Goal: Transaction & Acquisition: Purchase product/service

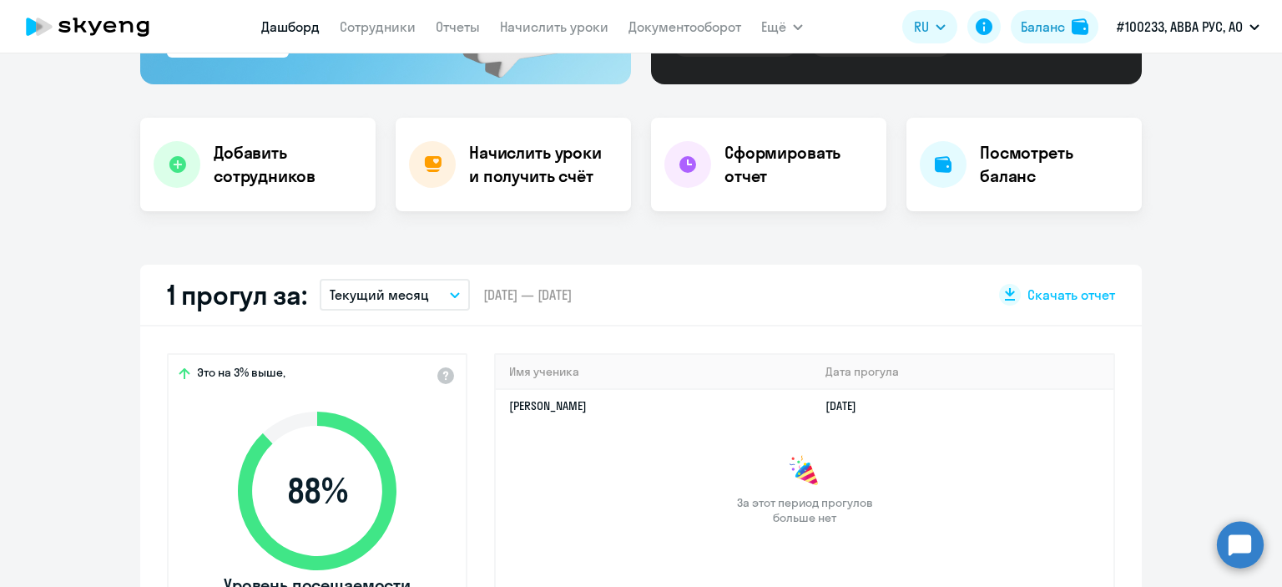
scroll to position [250, 0]
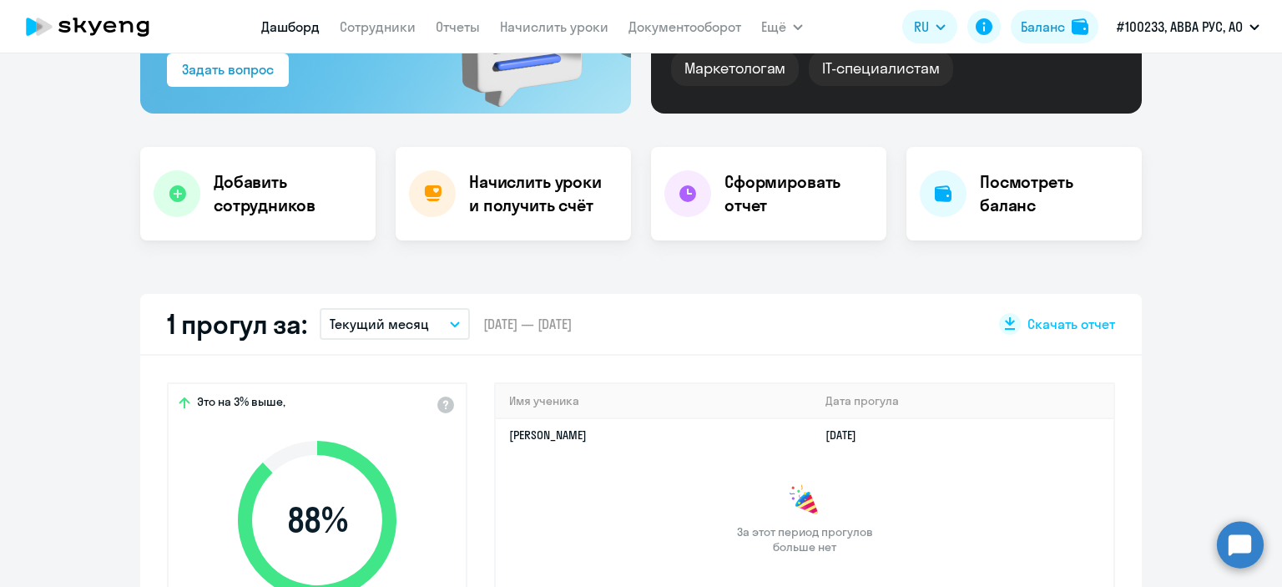
select select "30"
click at [498, 193] on h4 "Начислить уроки и получить счёт" at bounding box center [541, 193] width 145 height 47
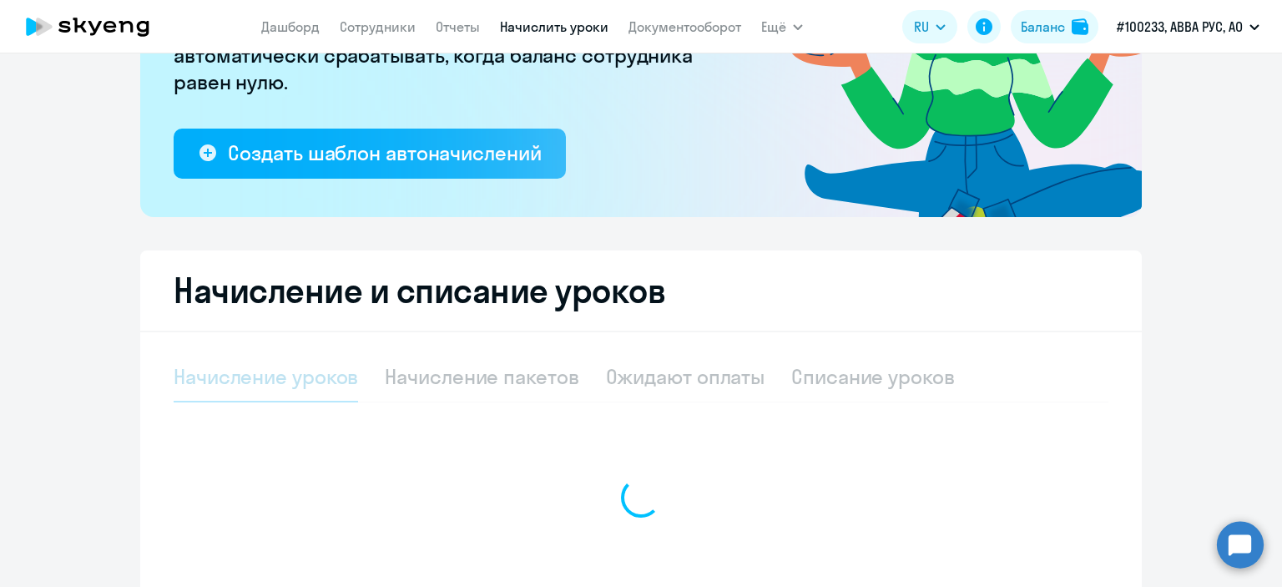
select select "10"
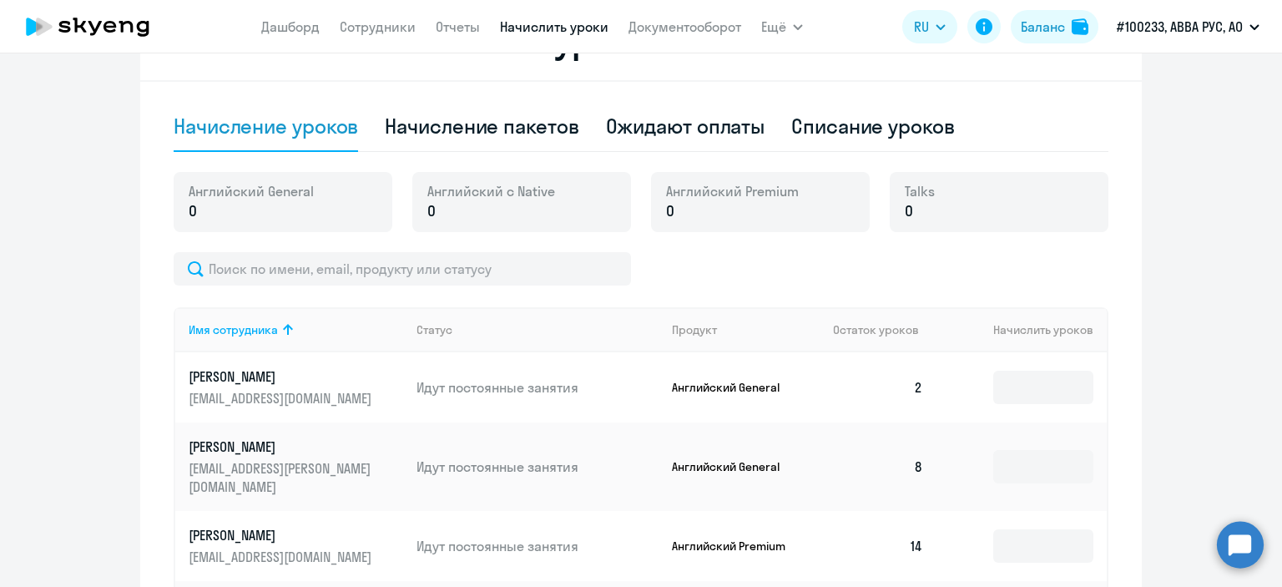
scroll to position [501, 0]
click at [1035, 387] on input at bounding box center [1043, 387] width 100 height 33
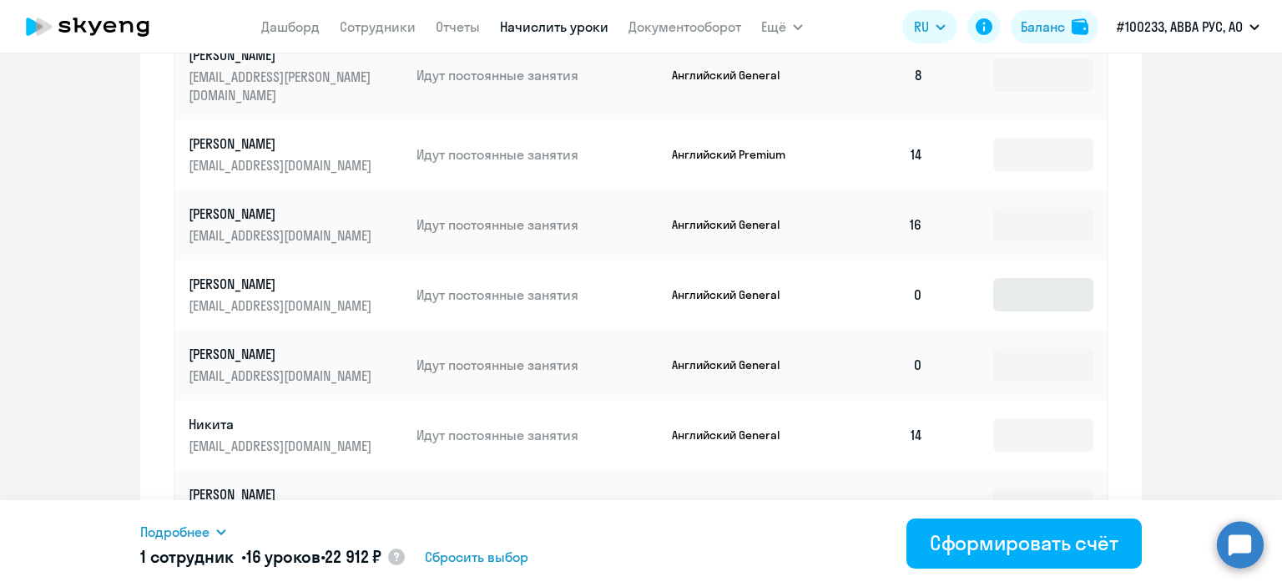
scroll to position [918, 0]
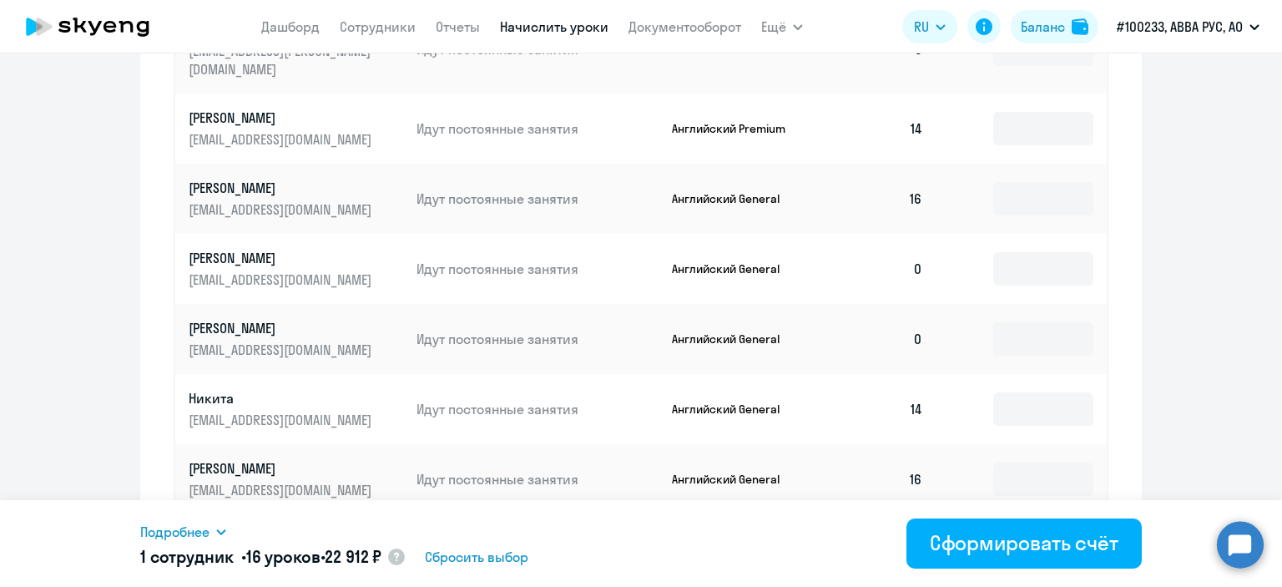
type input "16"
click at [1032, 322] on input at bounding box center [1043, 338] width 100 height 33
type input "16"
click at [1112, 377] on div "Начисление и списание уроков Начисление уроков Начисление пакетов Ожидают оплат…" at bounding box center [641, 154] width 1002 height 1142
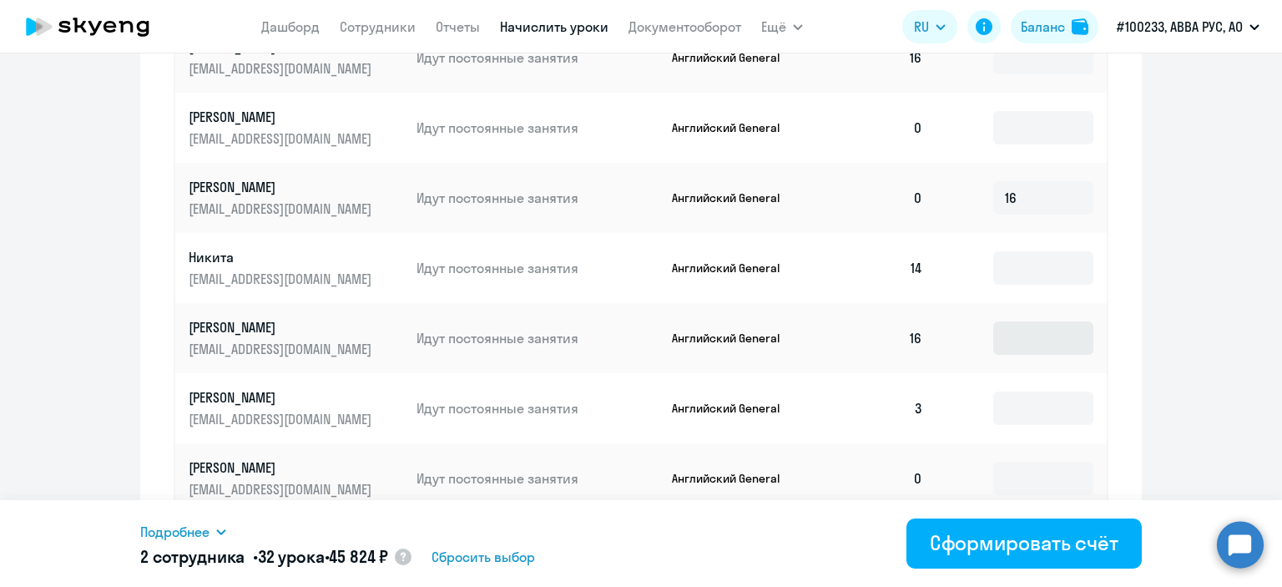
scroll to position [1085, 0]
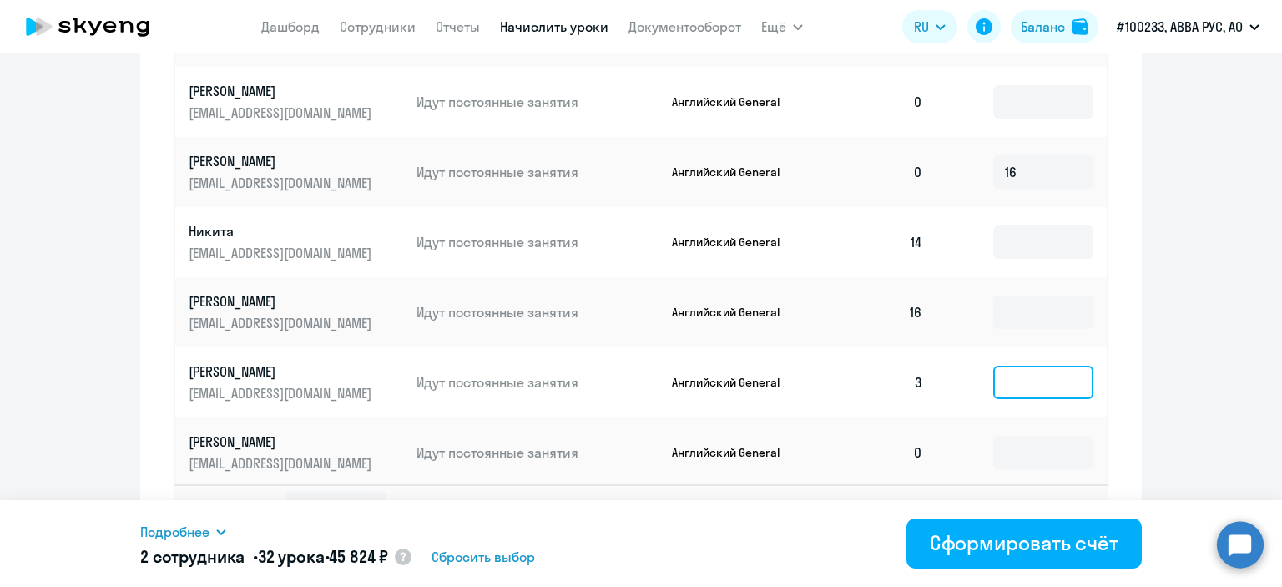
click at [1028, 366] on input at bounding box center [1043, 382] width 100 height 33
type input "16"
click at [1095, 390] on td "16" at bounding box center [1022, 382] width 170 height 70
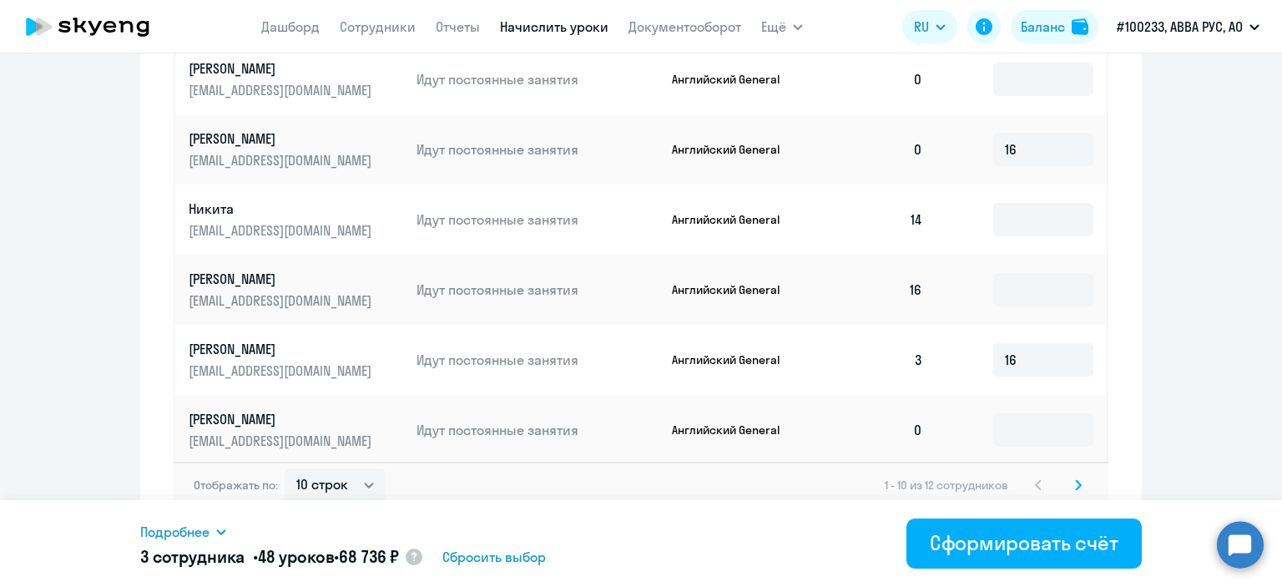
click at [1075, 479] on icon at bounding box center [1078, 485] width 7 height 12
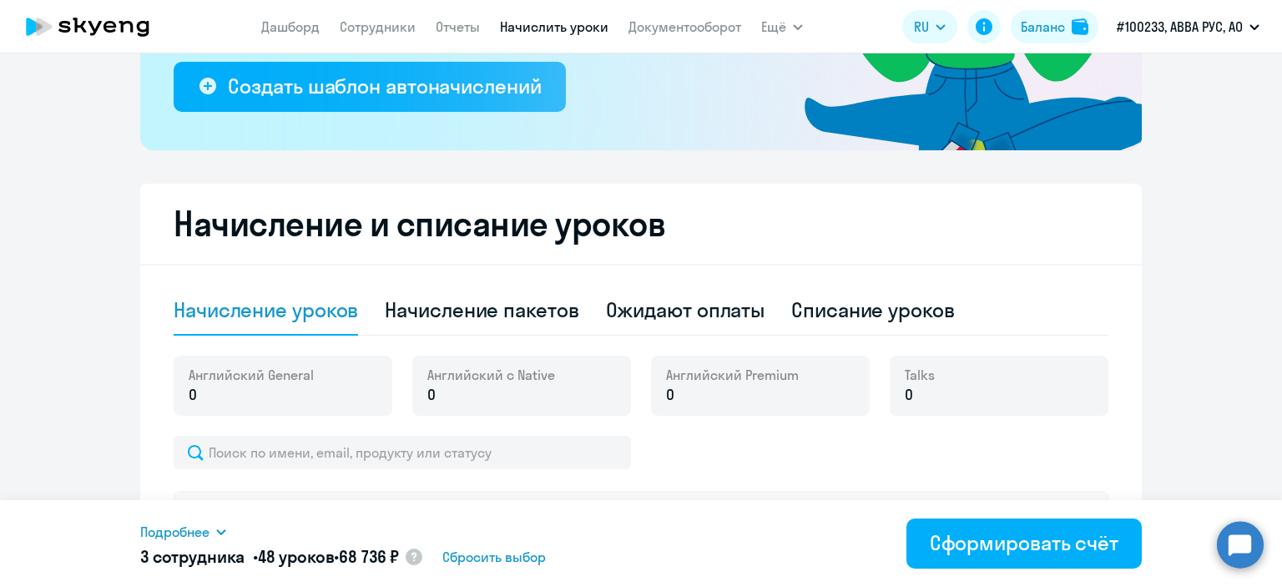
scroll to position [361, 0]
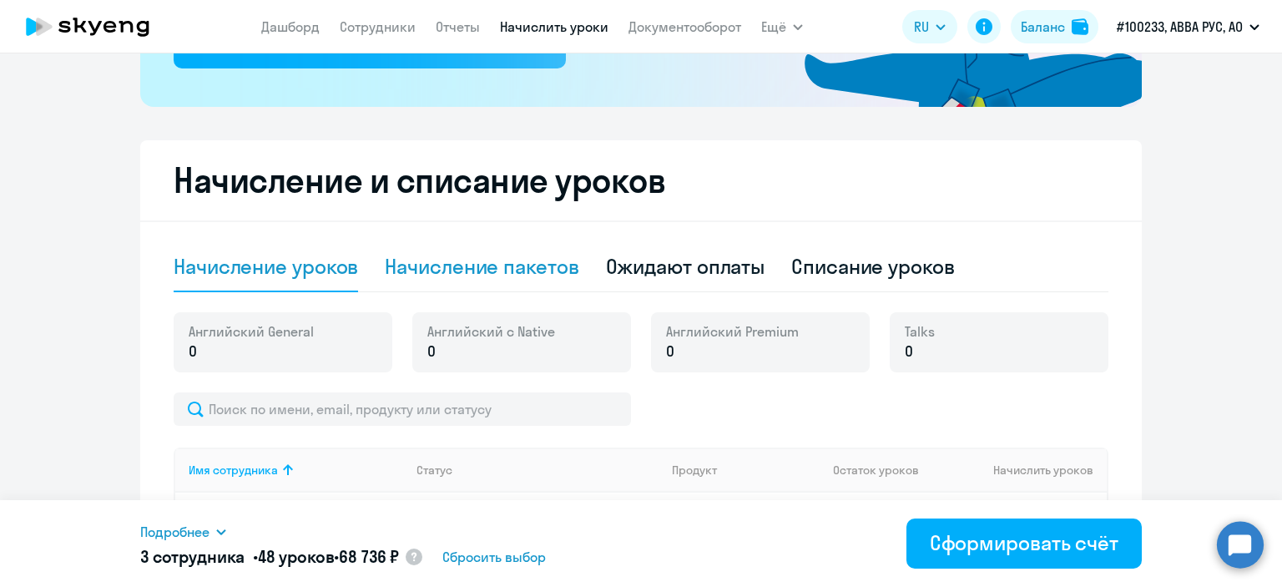
click at [444, 273] on div "Начисление пакетов" at bounding box center [482, 266] width 194 height 27
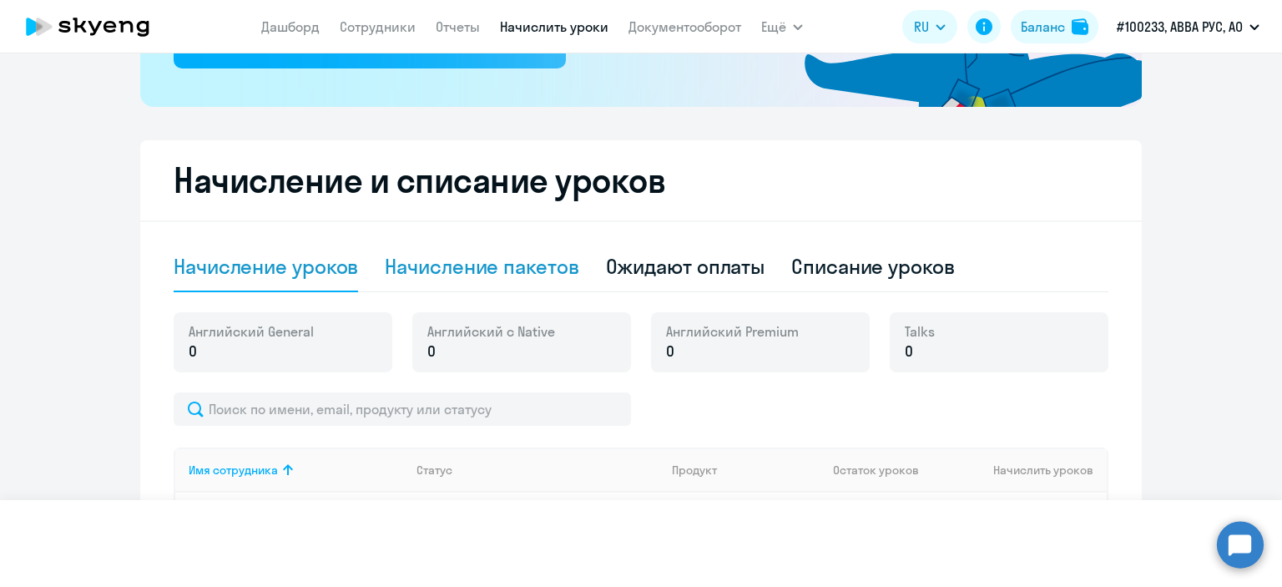
select select "10"
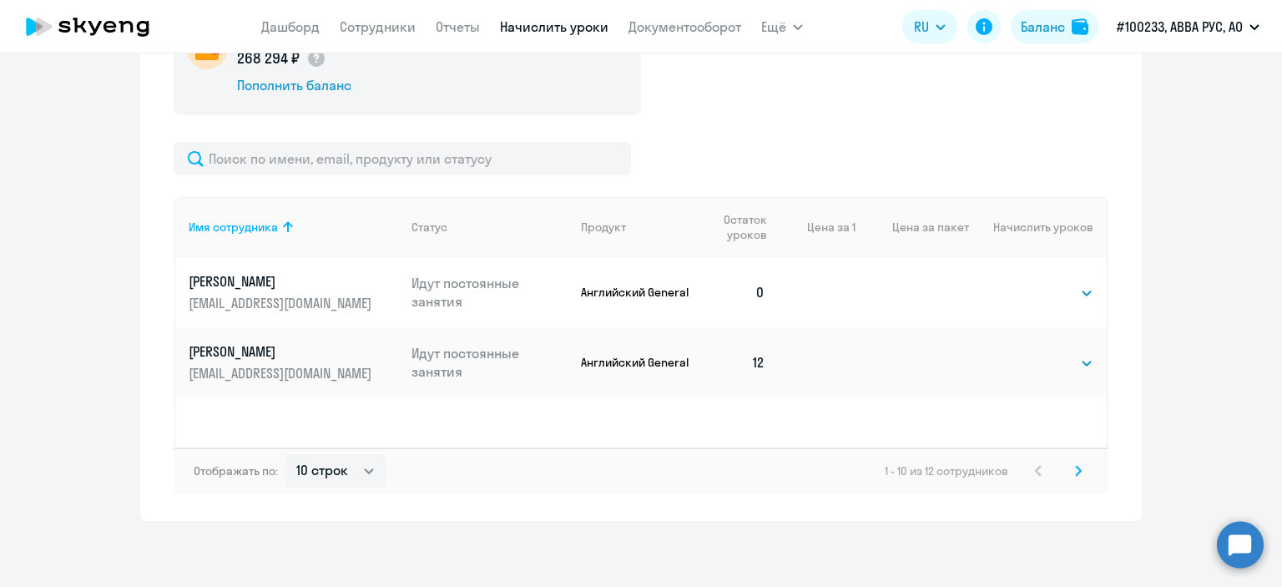
scroll to position [665, 0]
click at [1076, 470] on icon at bounding box center [1078, 470] width 5 height 9
click at [1074, 470] on div "11 - 12 из 12 сотрудников" at bounding box center [985, 471] width 206 height 20
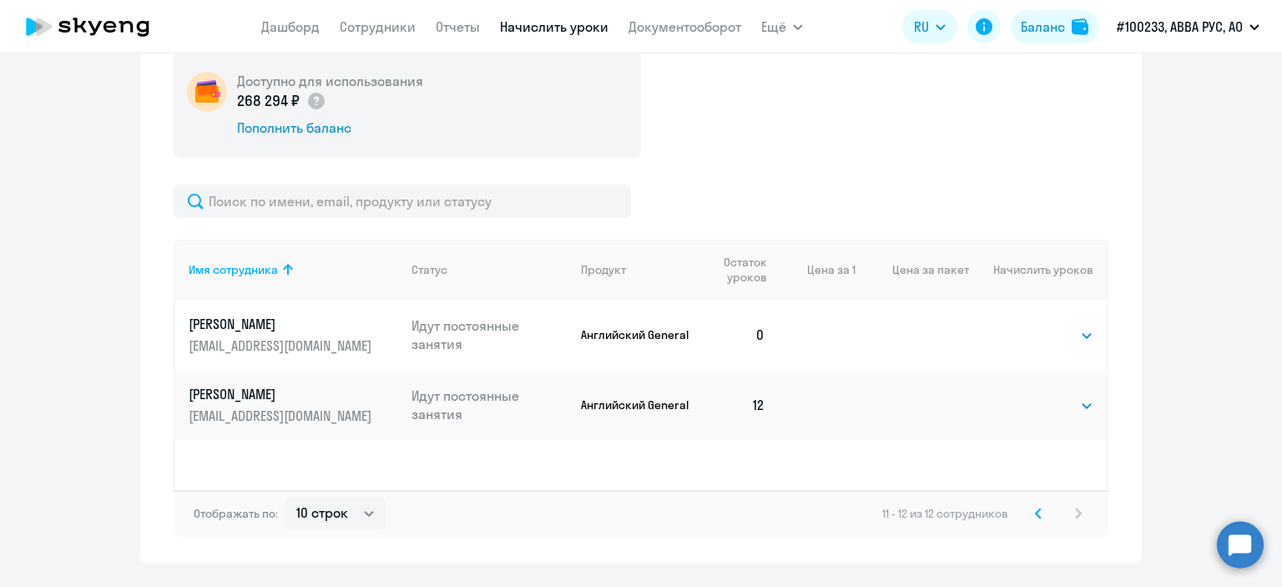
scroll to position [581, 0]
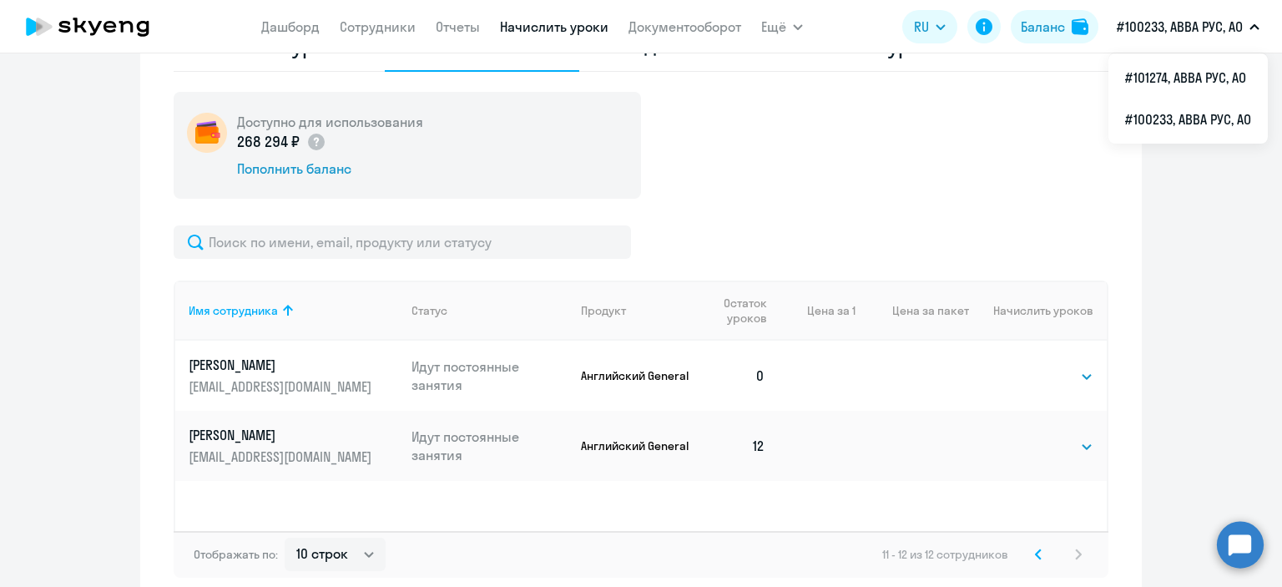
click at [1252, 33] on button "#100233, АВВА РУС, АО" at bounding box center [1188, 27] width 159 height 40
click at [1182, 79] on li "#101274, АВВА РУС, АО" at bounding box center [1188, 78] width 159 height 42
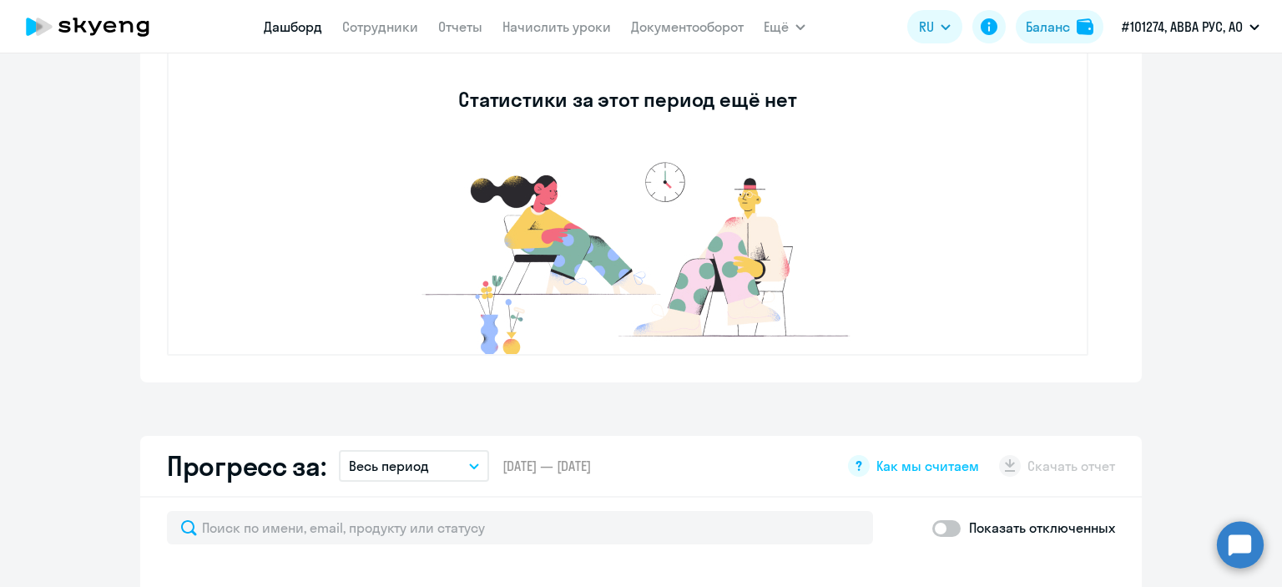
select select "30"
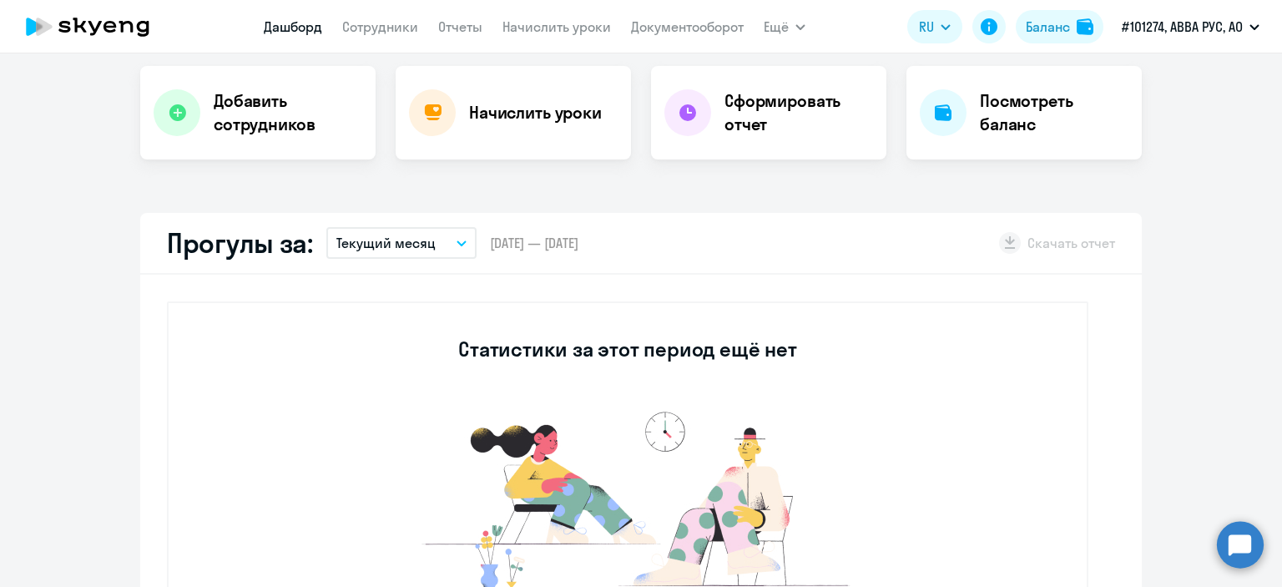
scroll to position [331, 0]
click at [533, 121] on h4 "Начислить уроки" at bounding box center [535, 113] width 133 height 23
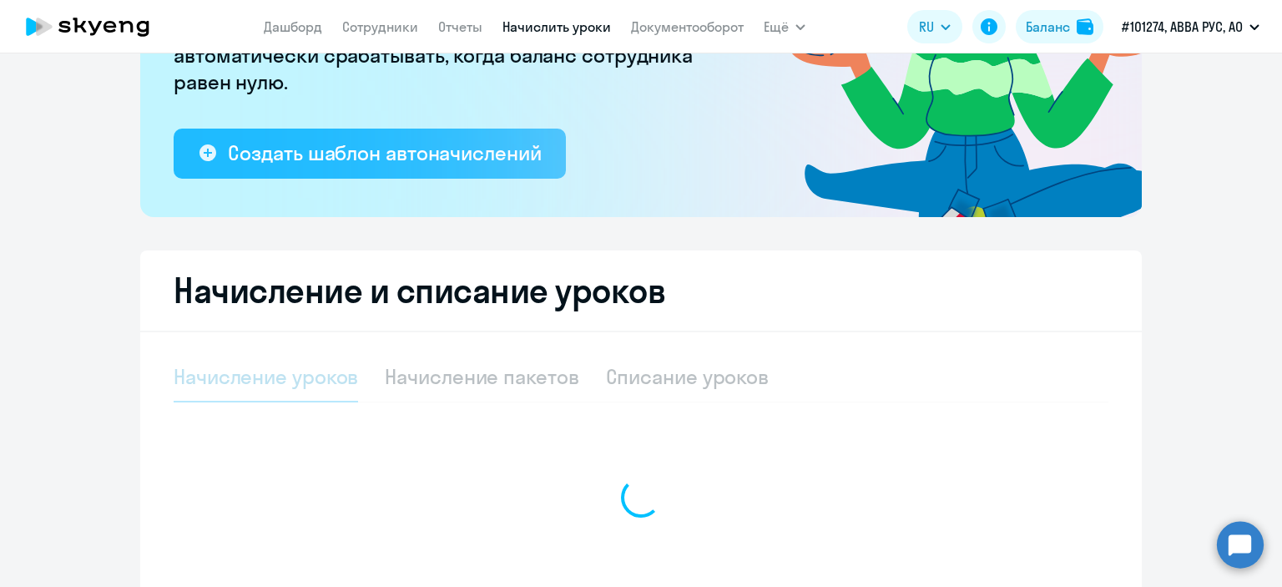
select select "10"
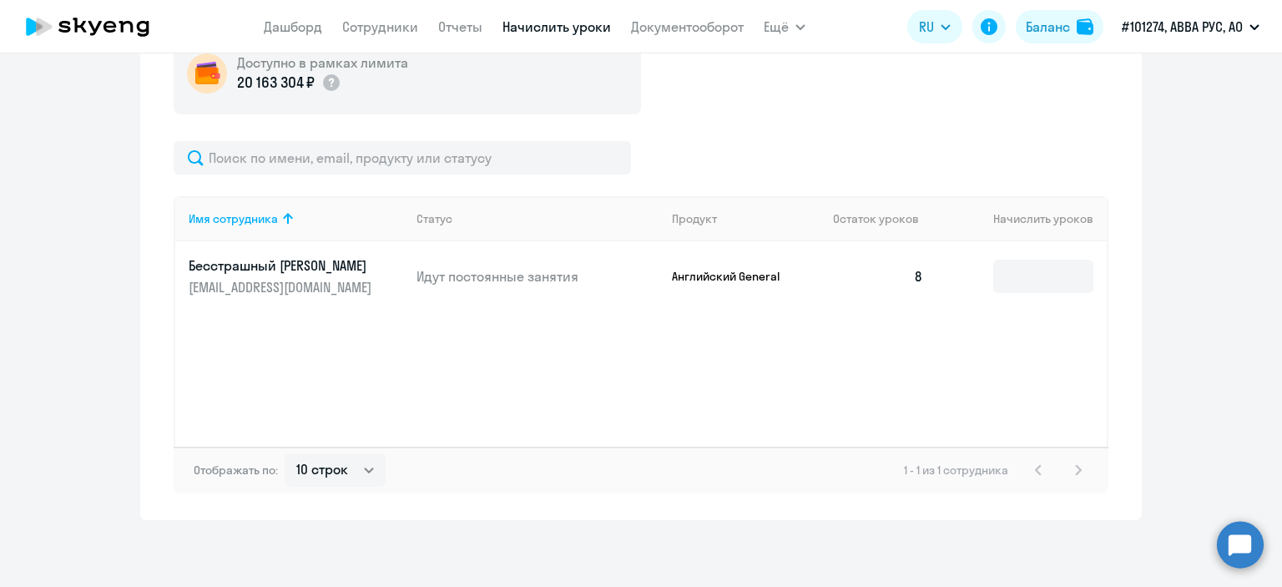
scroll to position [557, 0]
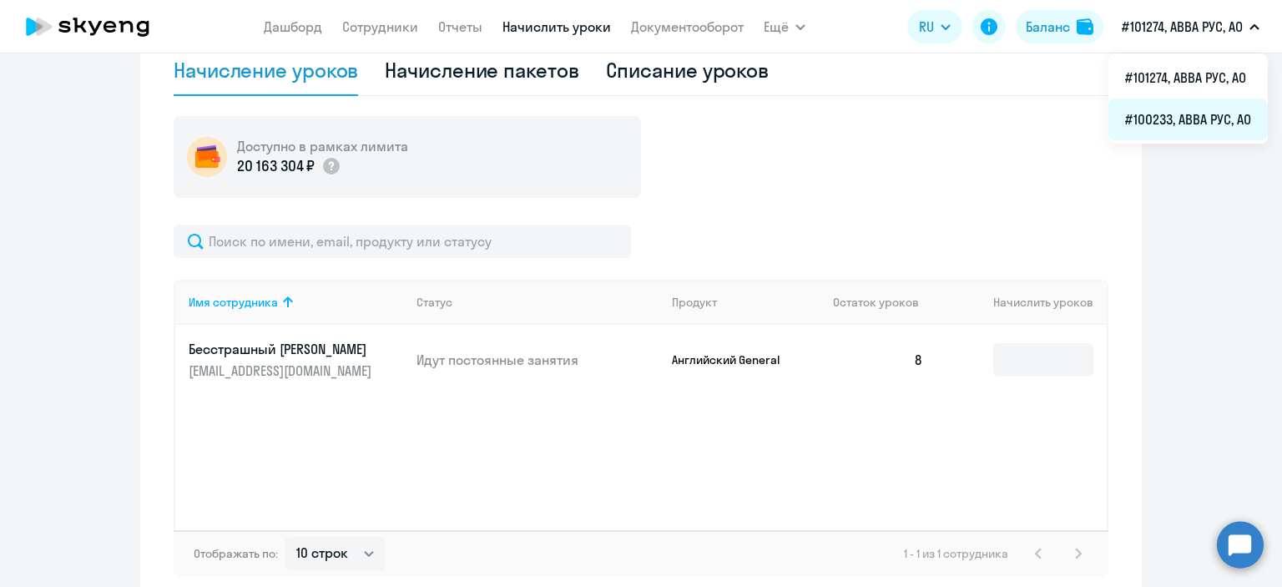
click at [1206, 118] on li "#100233, АВВА РУС, АО" at bounding box center [1188, 120] width 159 height 42
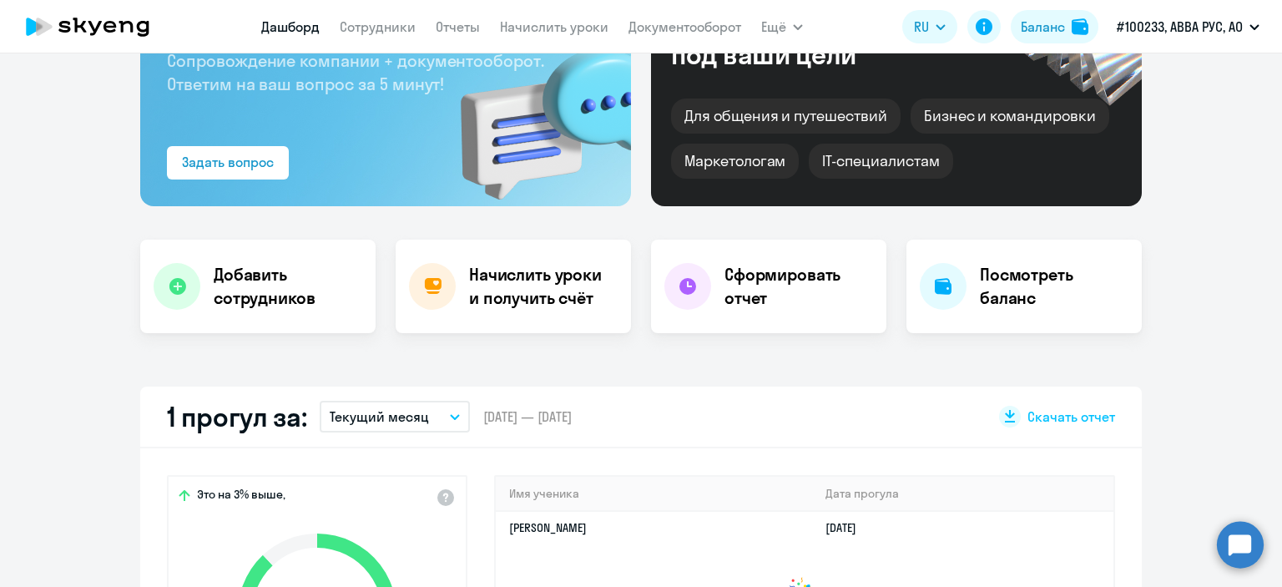
scroll to position [139, 0]
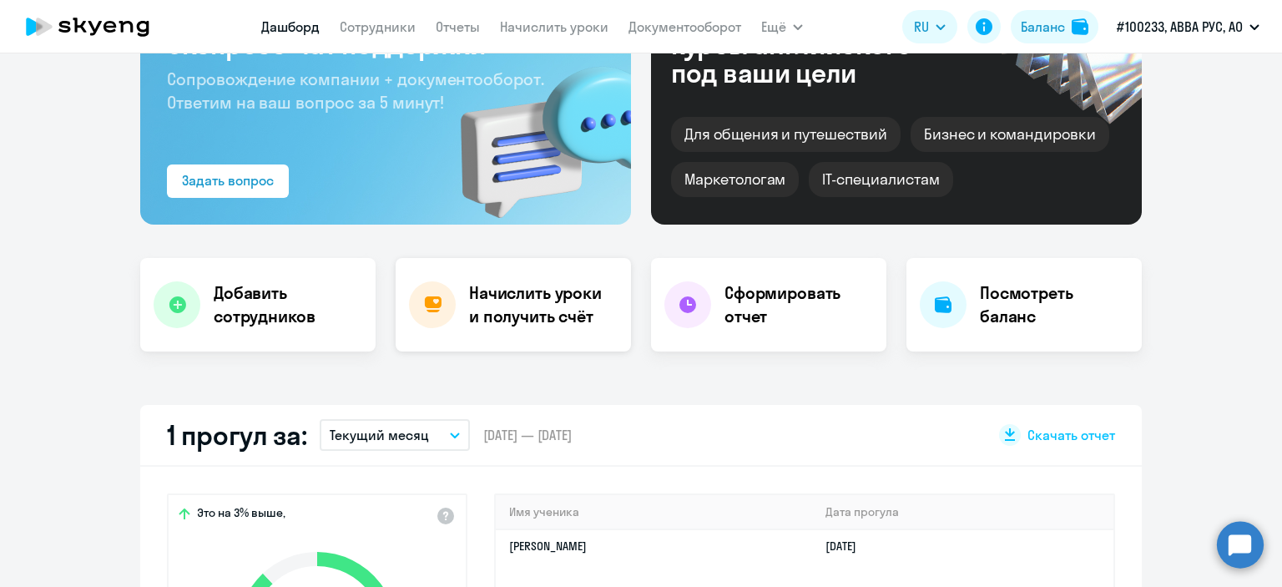
click at [529, 311] on h4 "Начислить уроки и получить счёт" at bounding box center [541, 304] width 145 height 47
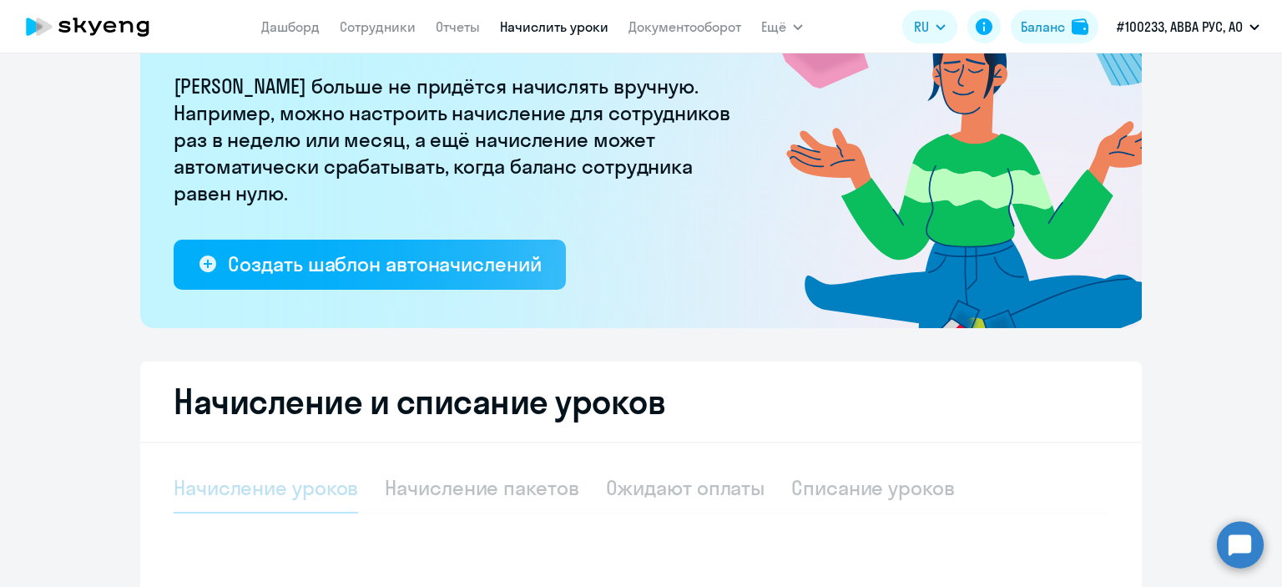
select select "10"
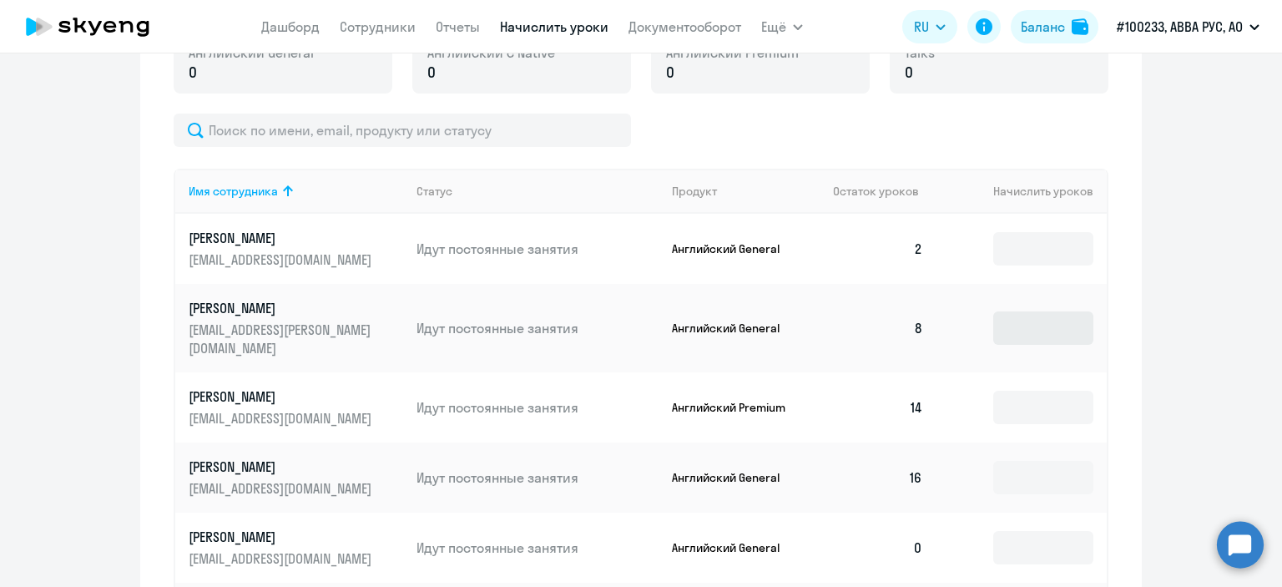
scroll to position [640, 0]
click at [1030, 251] on input at bounding box center [1043, 247] width 100 height 33
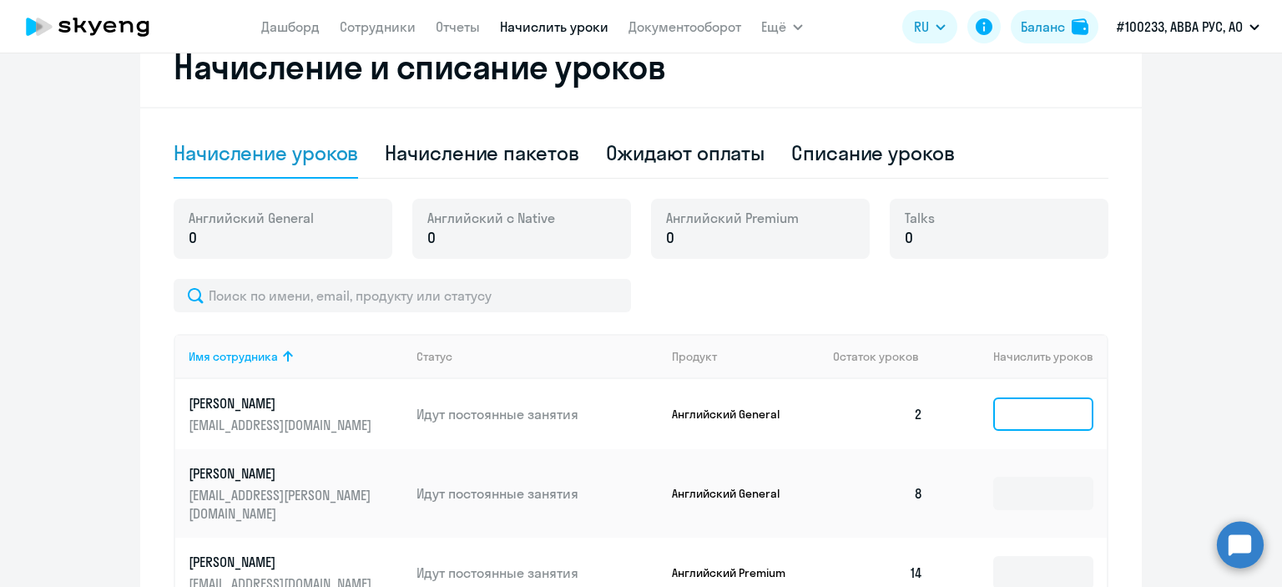
scroll to position [306, 0]
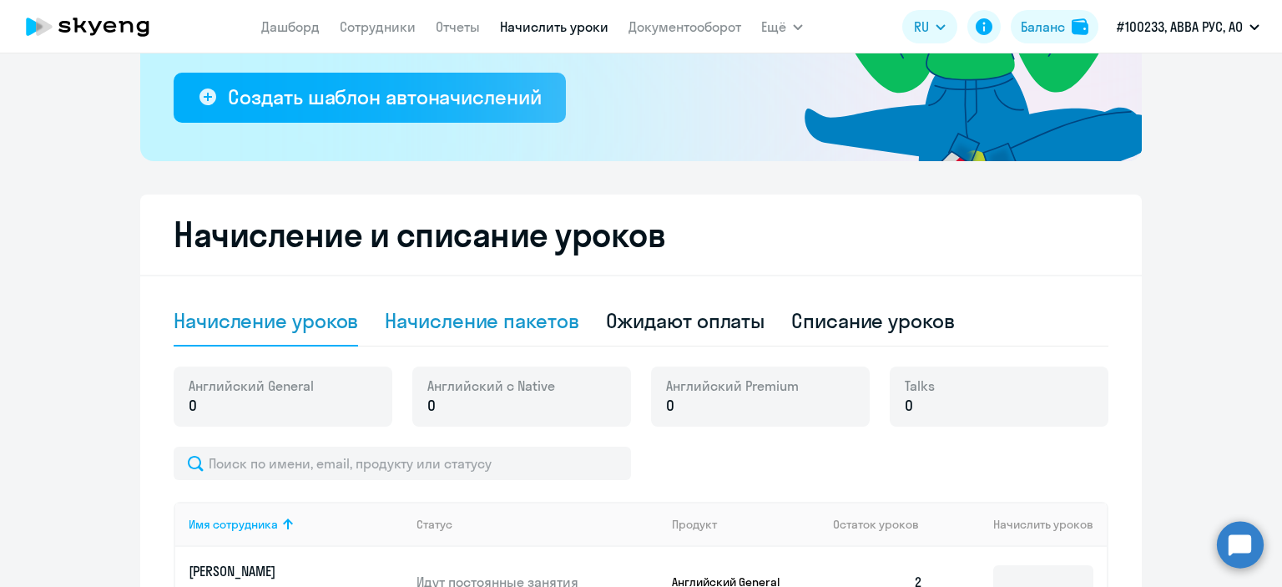
click at [438, 326] on div "Начисление пакетов" at bounding box center [482, 320] width 194 height 27
select select "10"
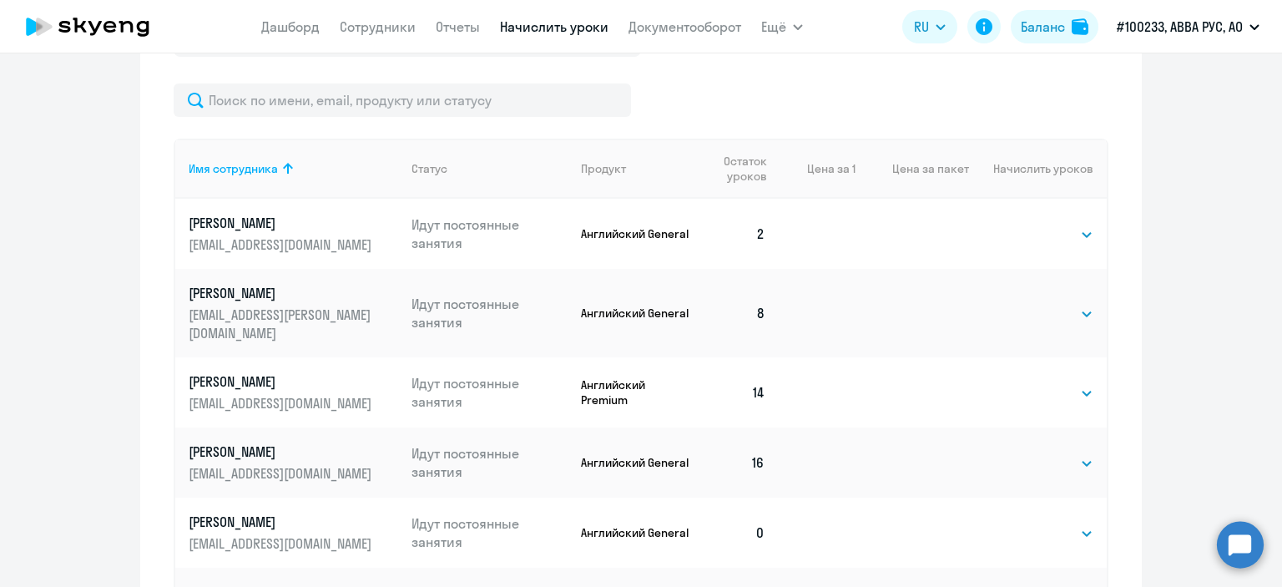
scroll to position [724, 0]
click at [1049, 234] on select "Выбрать 4 8 16 32 64 96 128" at bounding box center [1059, 234] width 68 height 20
select select "16"
click at [1025, 224] on select "Выбрать 4 8 16 32 64 96 128" at bounding box center [1059, 234] width 68 height 20
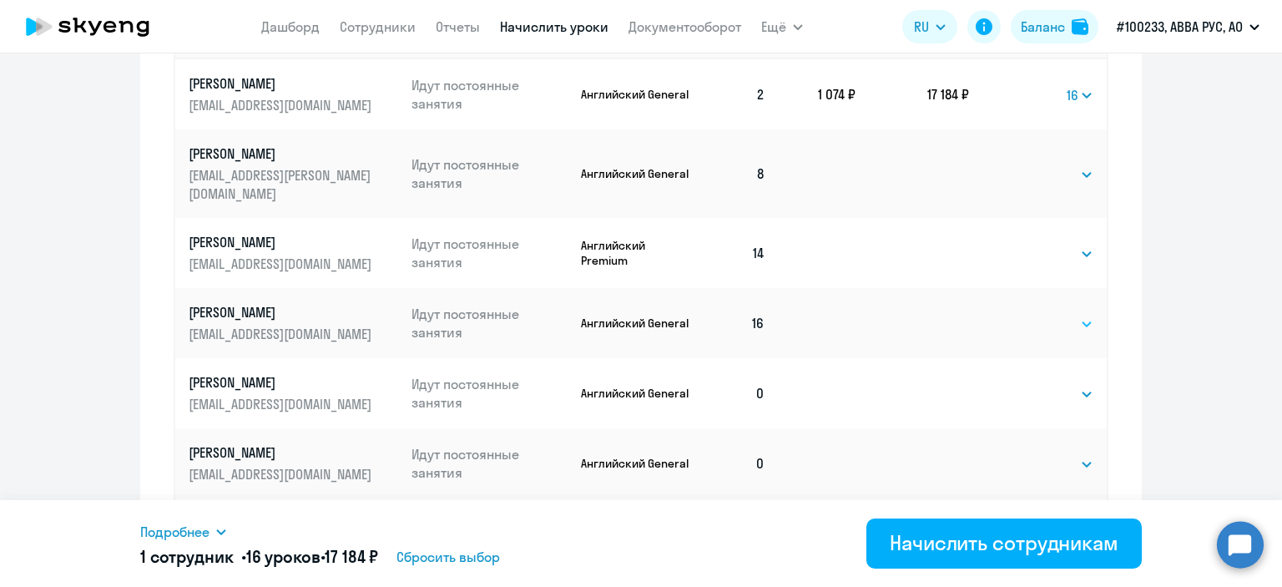
scroll to position [891, 0]
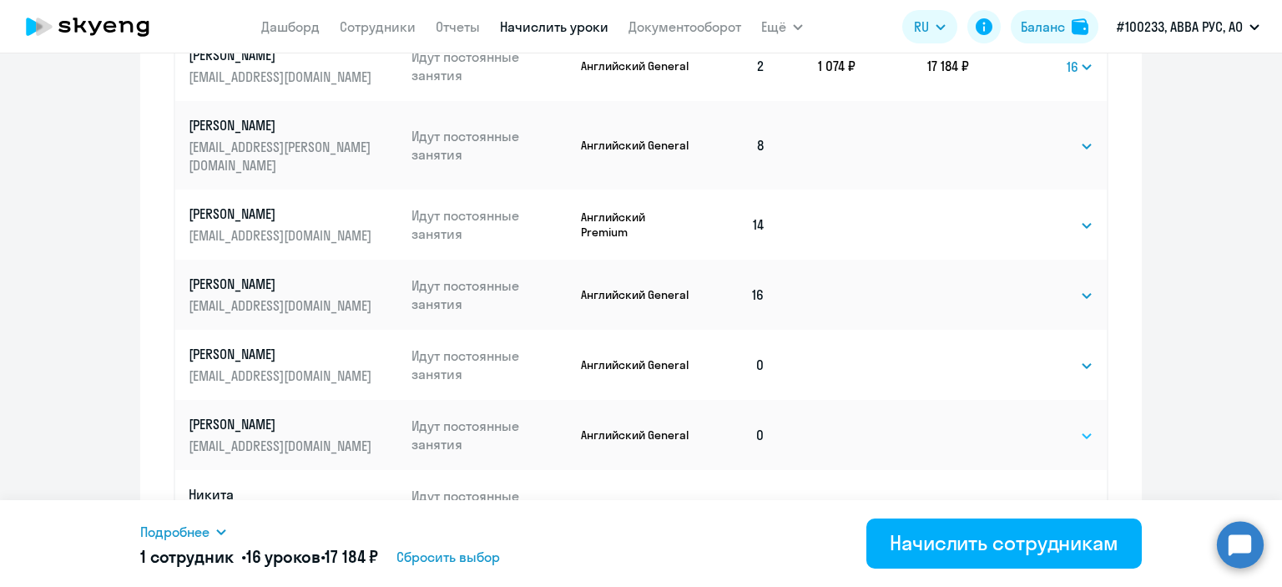
click at [1042, 426] on select "Выбрать 4 8 16 32 64 96 128" at bounding box center [1059, 436] width 68 height 20
select select "16"
click at [1025, 426] on select "Выбрать 4 8 16 32 64 96 128" at bounding box center [1059, 436] width 68 height 20
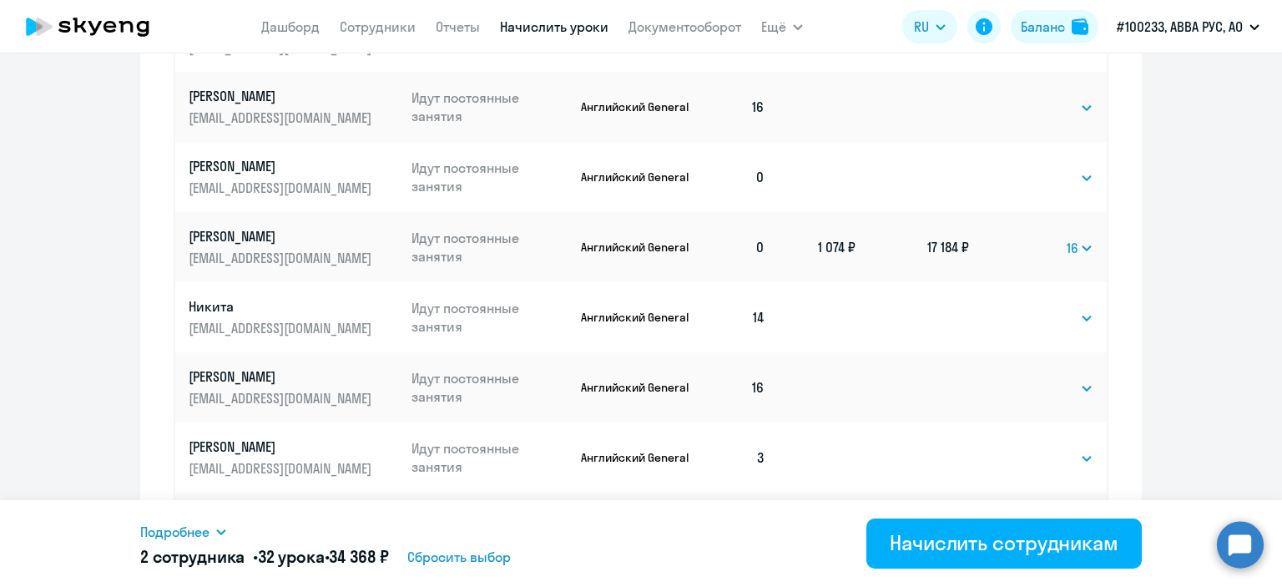
scroll to position [1141, 0]
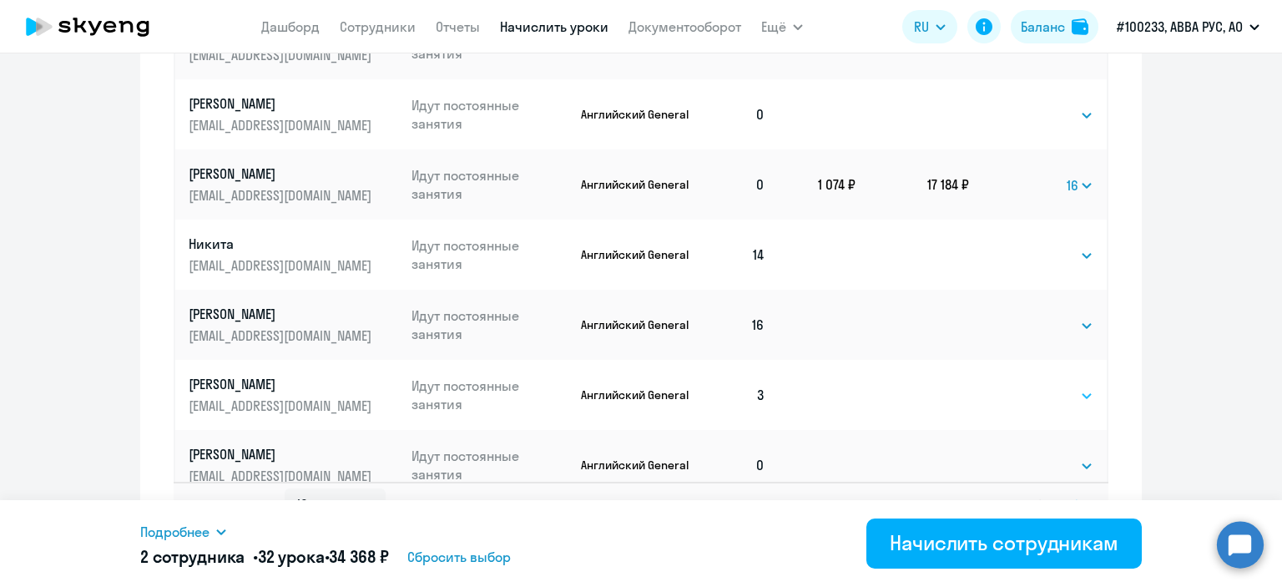
click at [1044, 386] on select "Выбрать 4 8 16 32 64 96 128" at bounding box center [1059, 396] width 68 height 20
select select "16"
click at [1025, 386] on select "Выбрать 4 8 16 32 64 96 128" at bounding box center [1059, 396] width 68 height 20
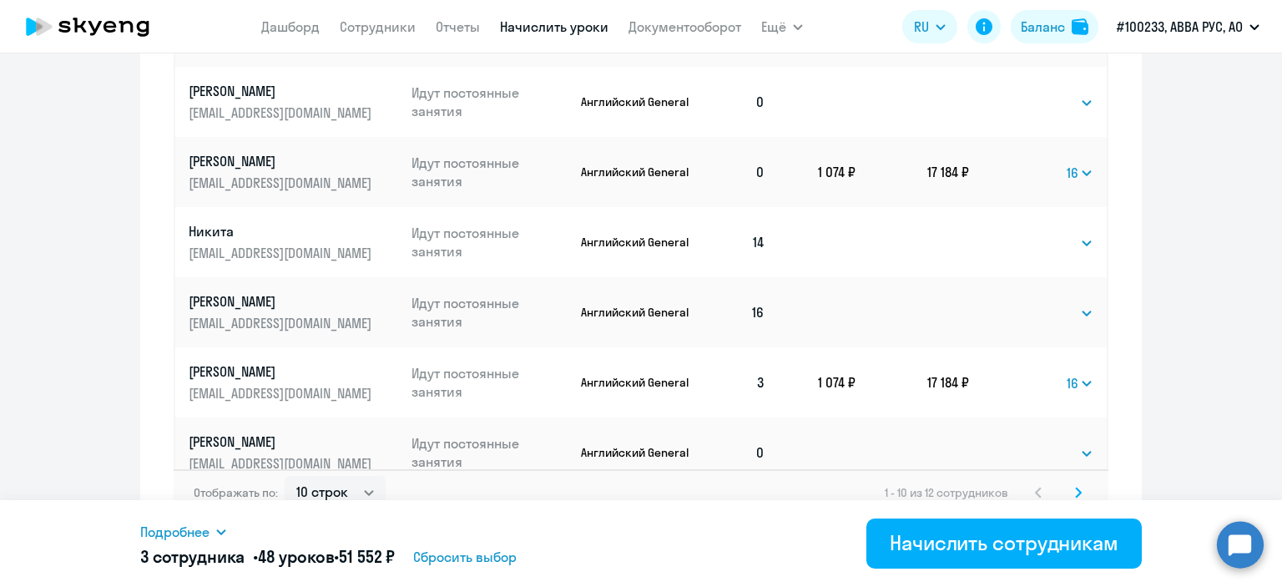
scroll to position [1175, 0]
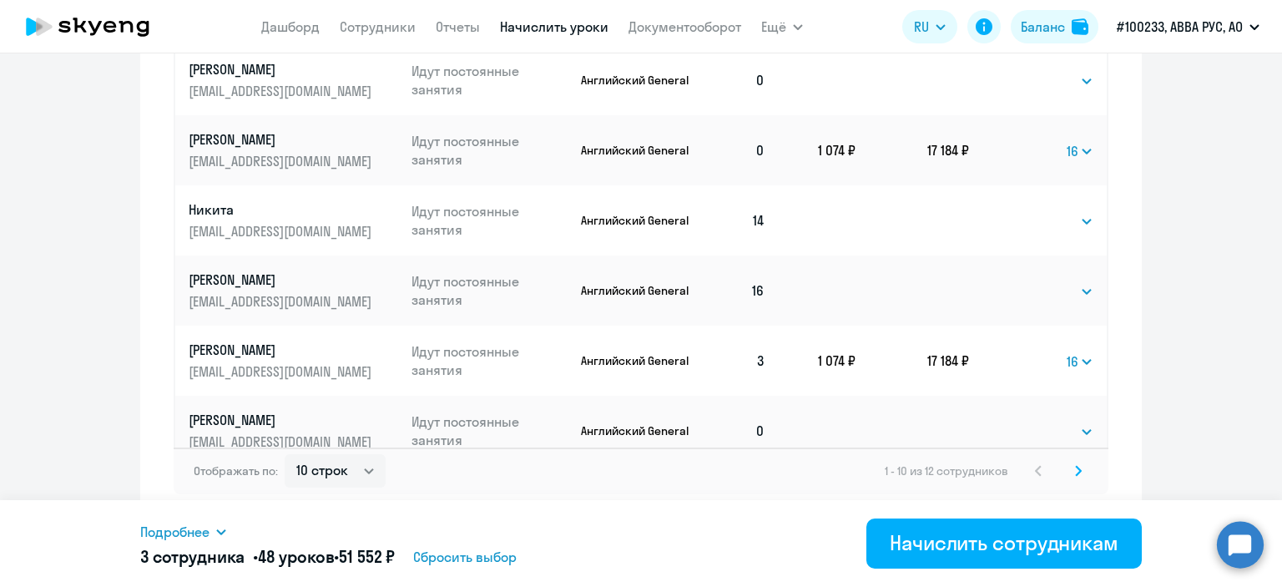
click at [1075, 468] on icon at bounding box center [1078, 471] width 7 height 12
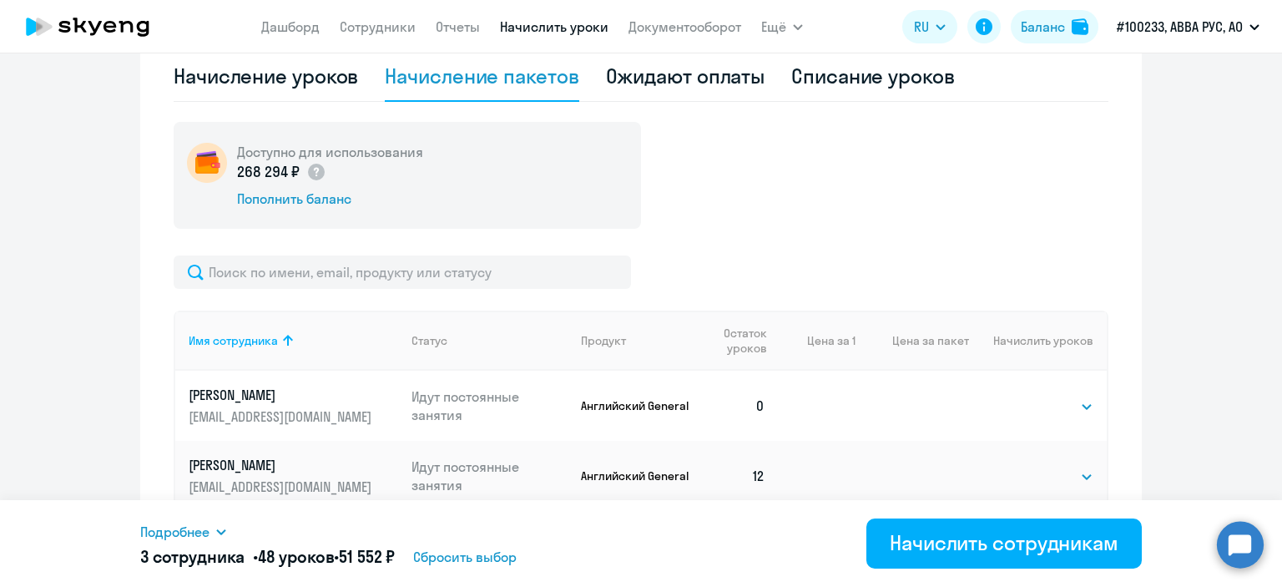
scroll to position [665, 0]
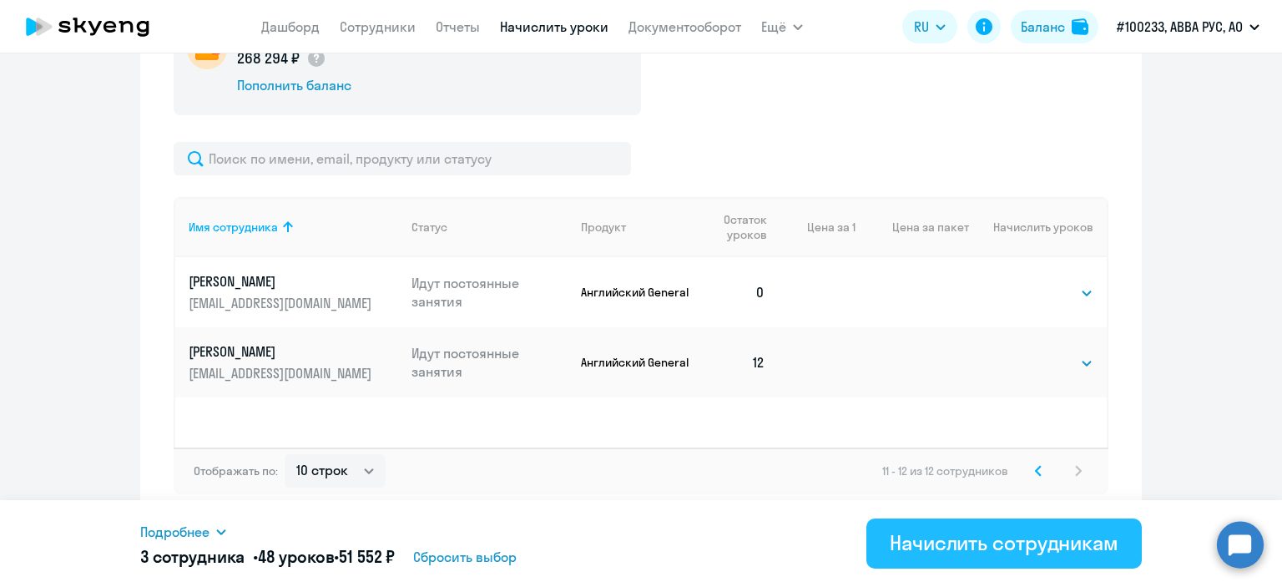
click at [923, 548] on div "Начислить сотрудникам" at bounding box center [1004, 542] width 229 height 27
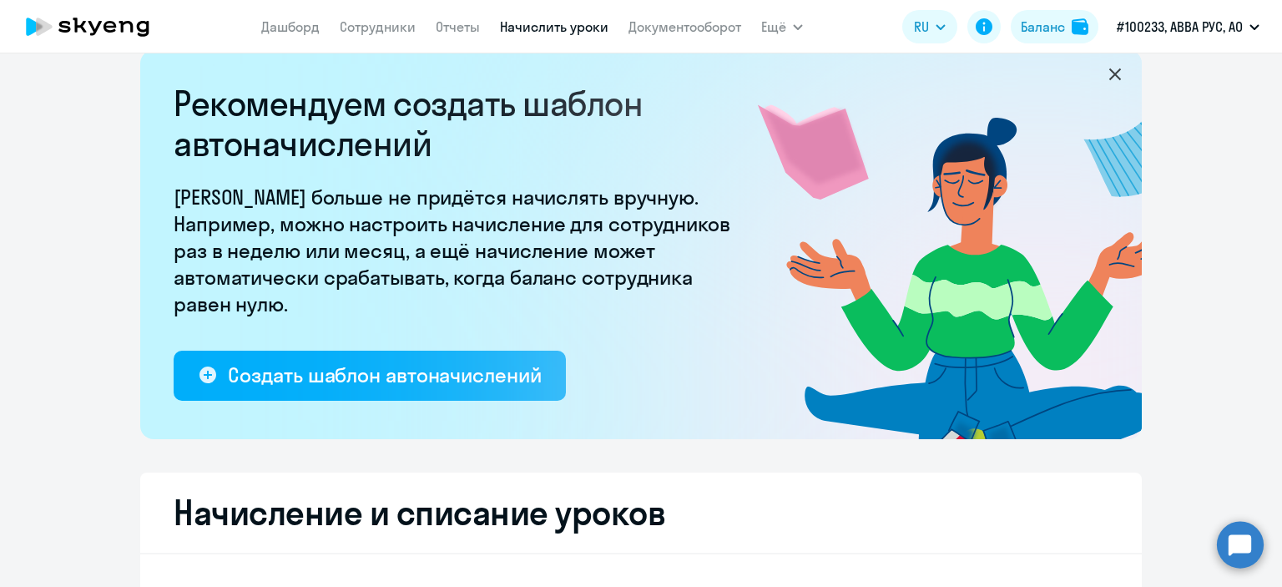
scroll to position [0, 0]
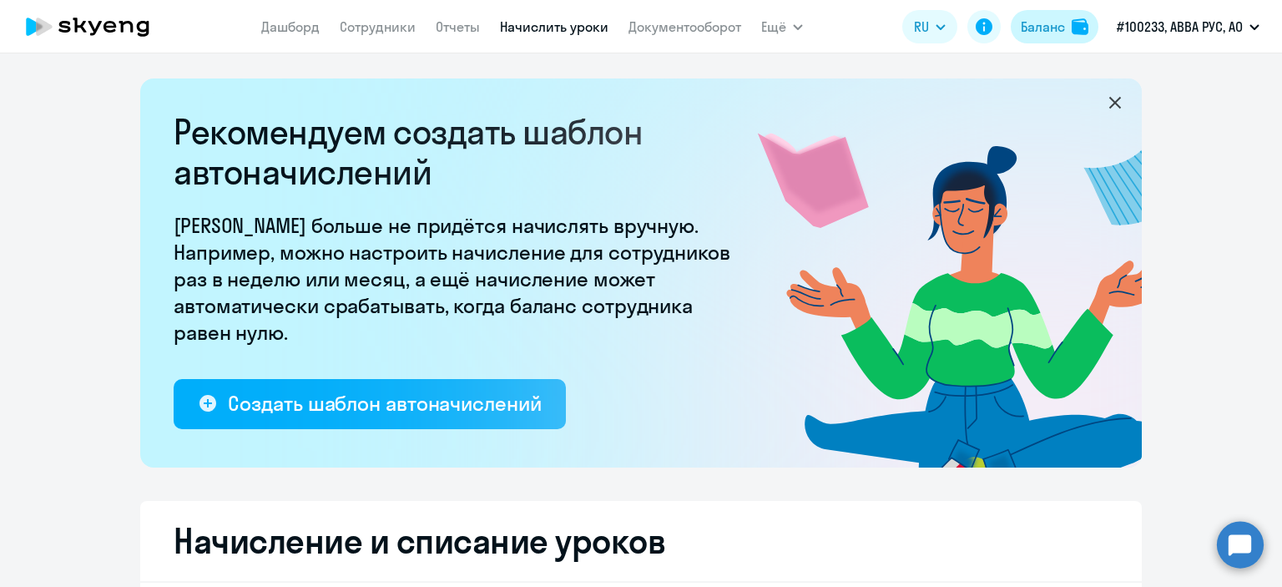
click at [1027, 32] on div "Баланс" at bounding box center [1043, 27] width 44 height 20
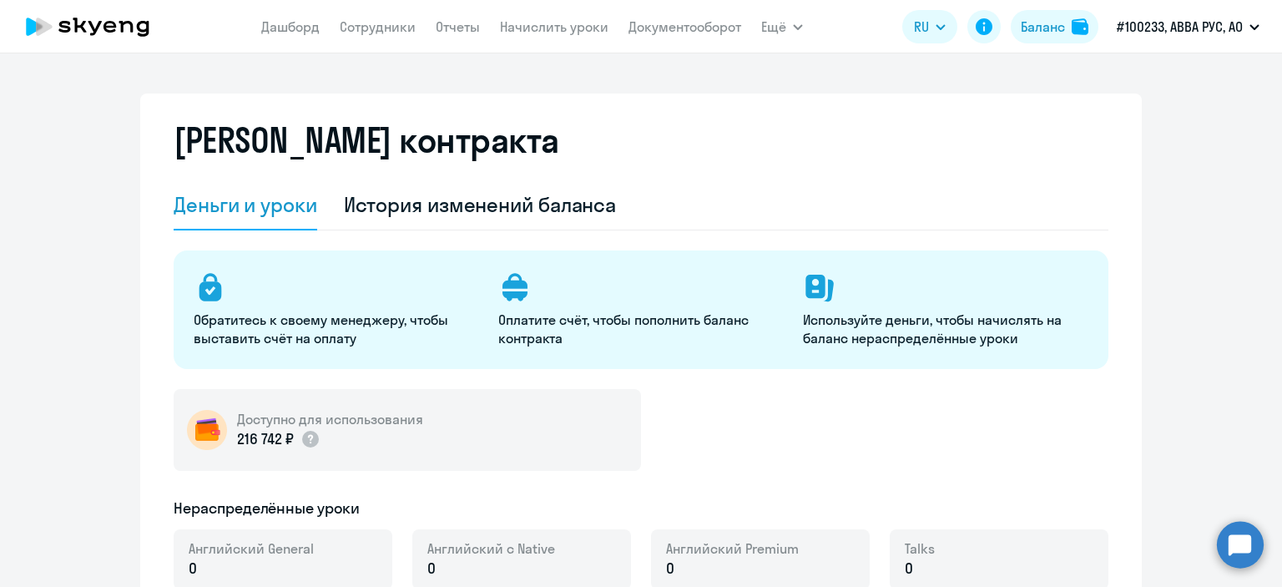
select select "english_adult_not_native_speaker"
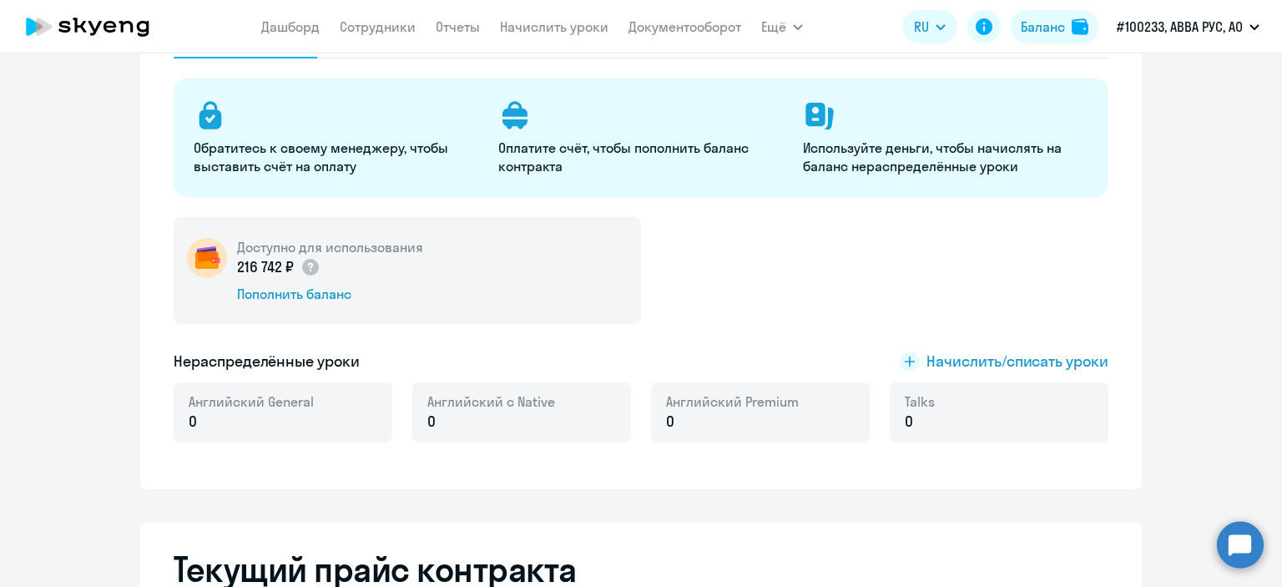
scroll to position [250, 0]
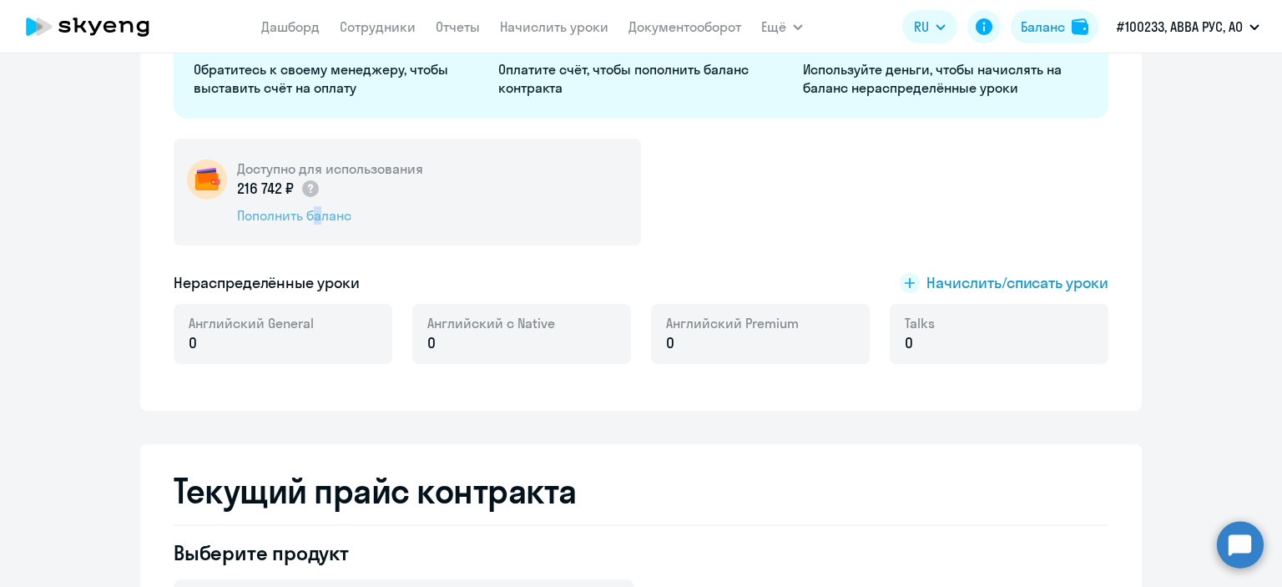
click at [304, 224] on div "Пополнить баланс" at bounding box center [330, 215] width 186 height 18
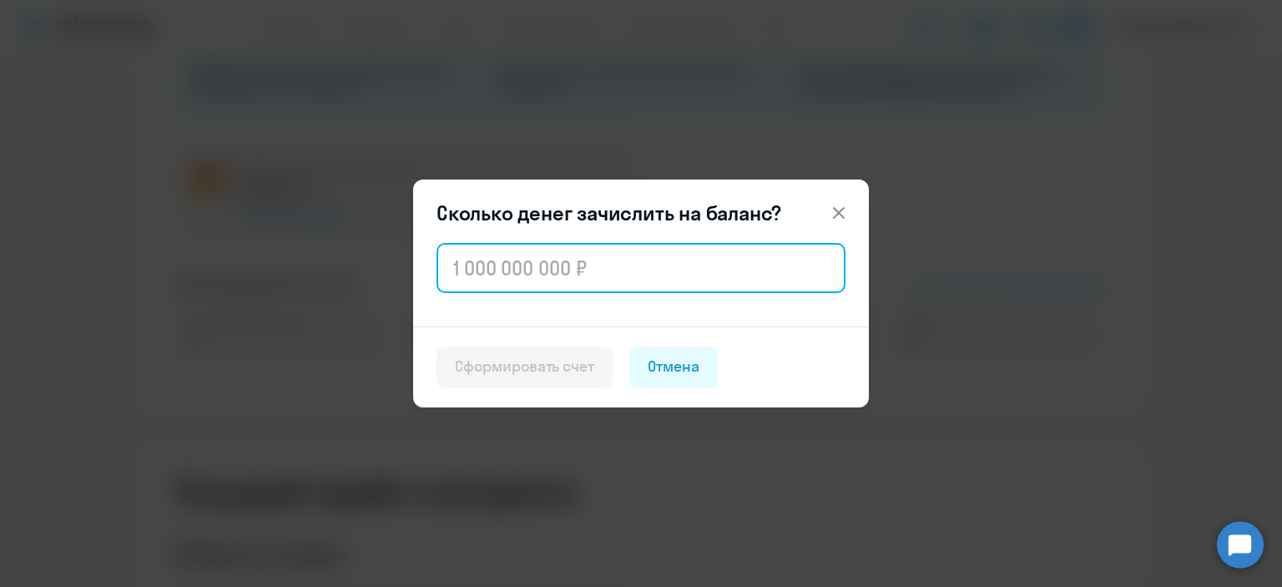
click at [480, 261] on input "text" at bounding box center [641, 268] width 409 height 50
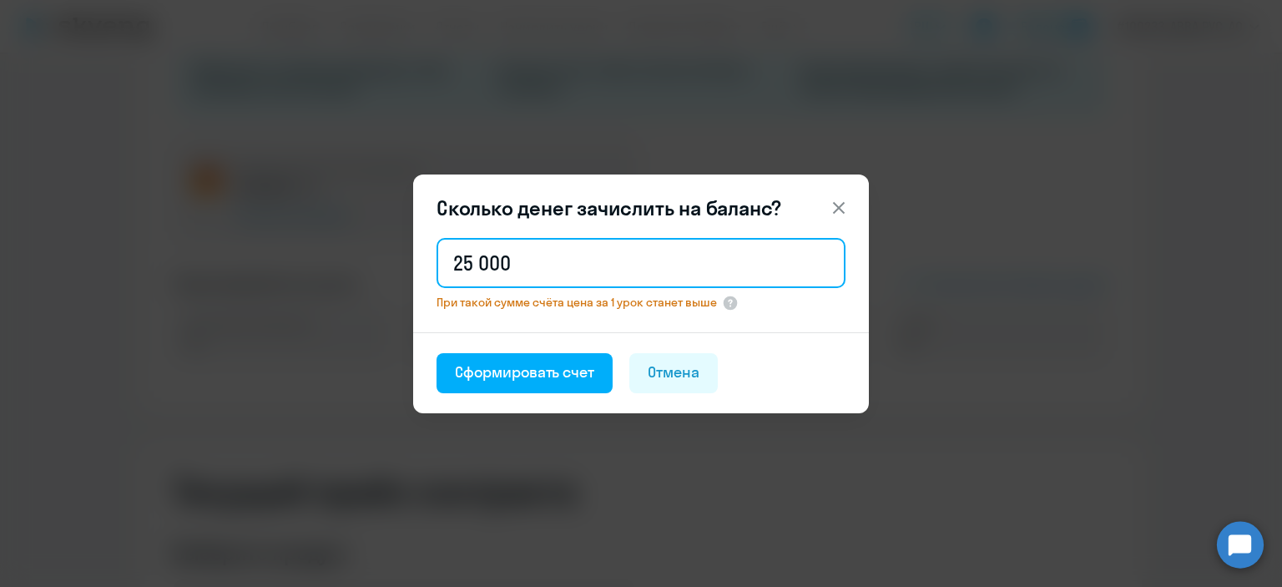
type input "250 000"
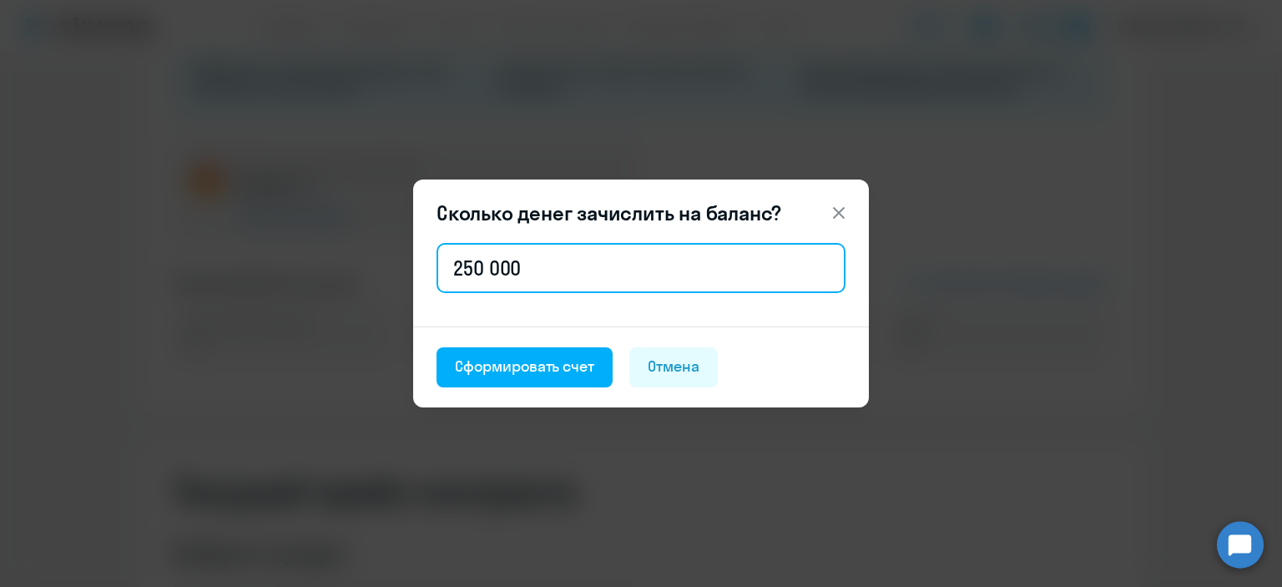
drag, startPoint x: 523, startPoint y: 273, endPoint x: 327, endPoint y: 286, distance: 196.6
click at [327, 286] on div "Сколько денег зачислить на баланс? 250 000 Сформировать счет Отмена" at bounding box center [641, 294] width 808 height 468
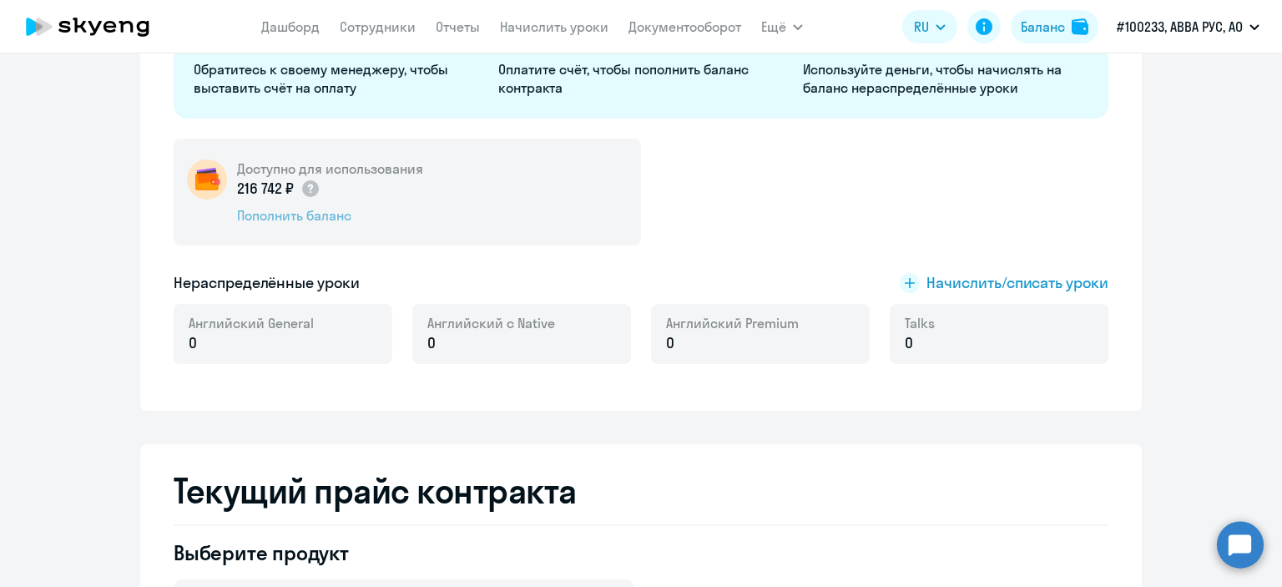
click at [265, 219] on div "Пополнить баланс" at bounding box center [330, 215] width 186 height 18
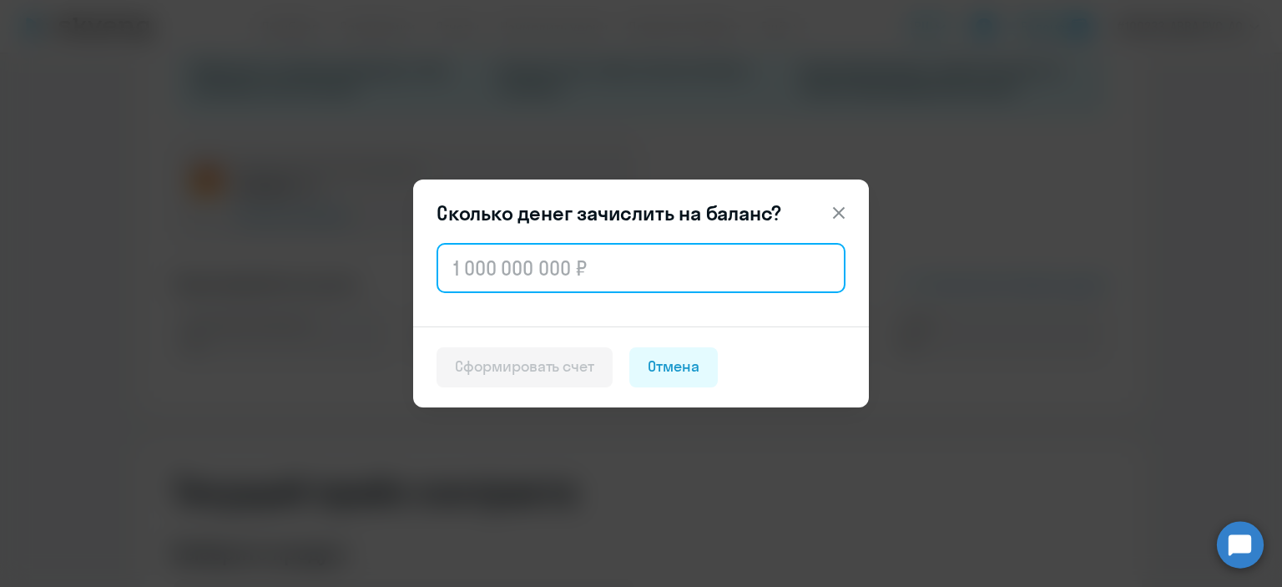
click at [496, 270] on input "text" at bounding box center [641, 268] width 409 height 50
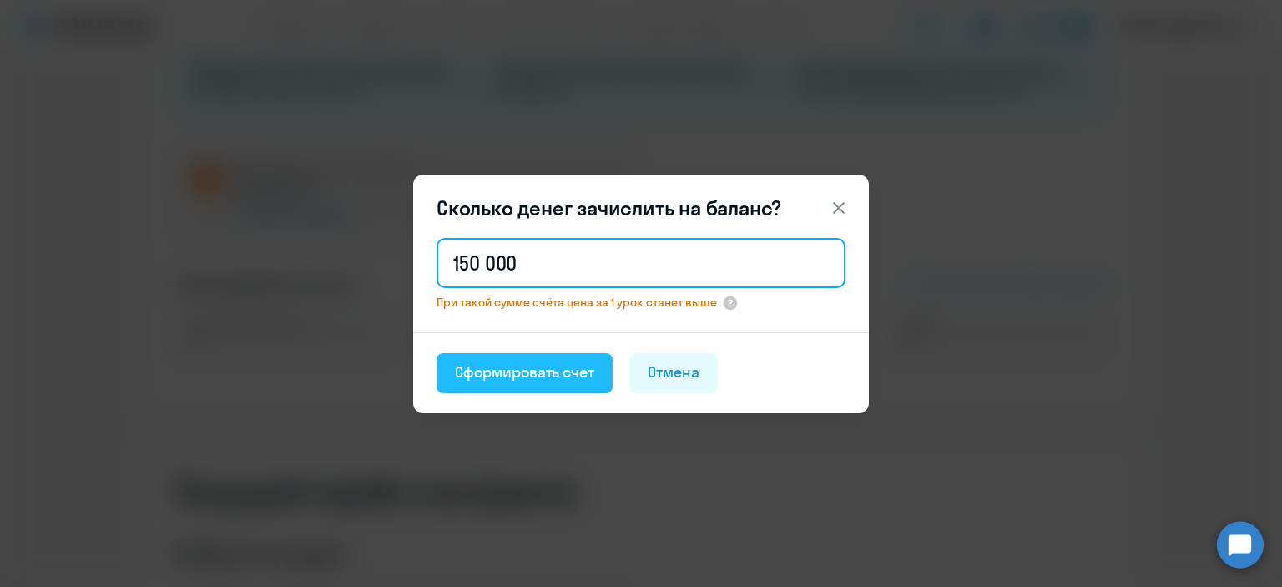
type input "150 000"
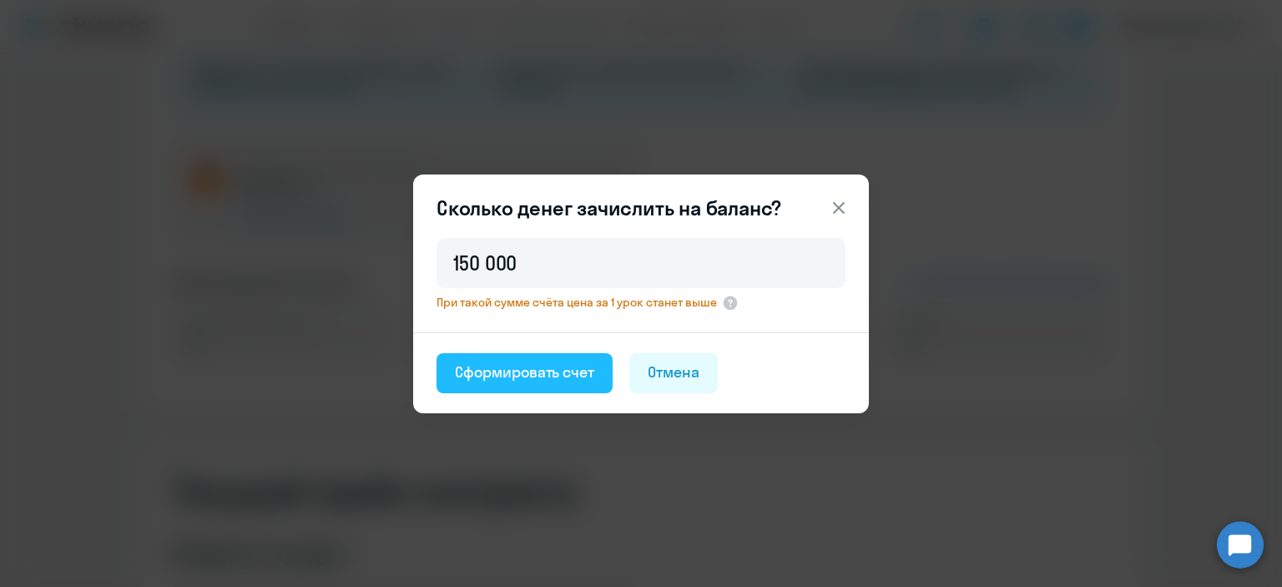
click at [504, 374] on div "Сформировать счет" at bounding box center [524, 372] width 139 height 22
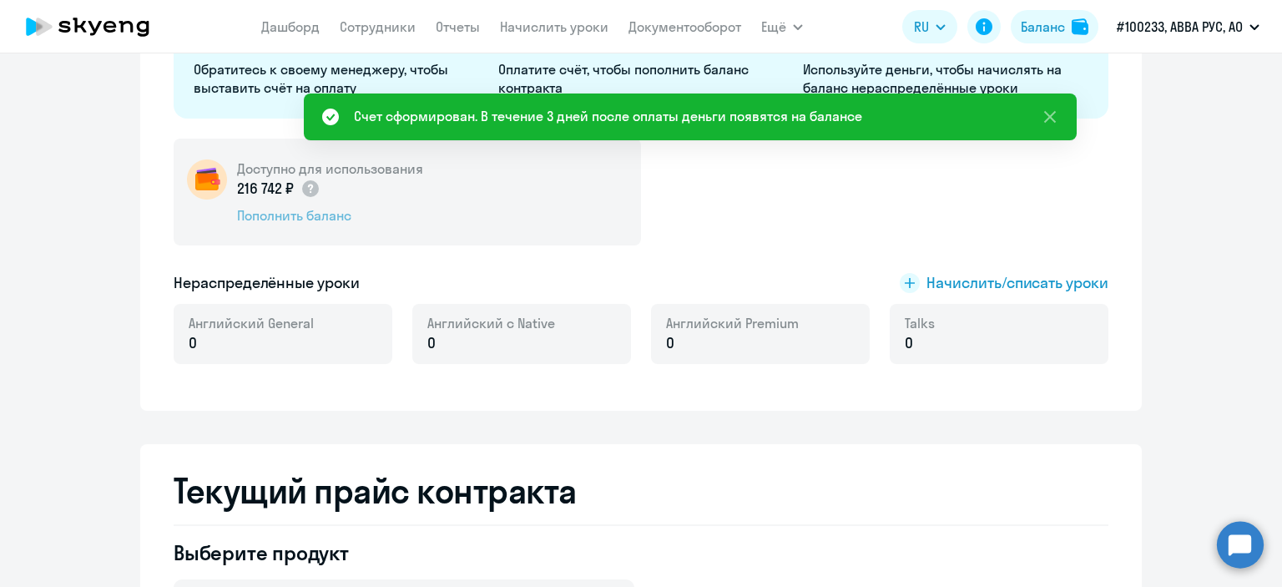
click at [260, 217] on div "Пополнить баланс" at bounding box center [330, 215] width 186 height 18
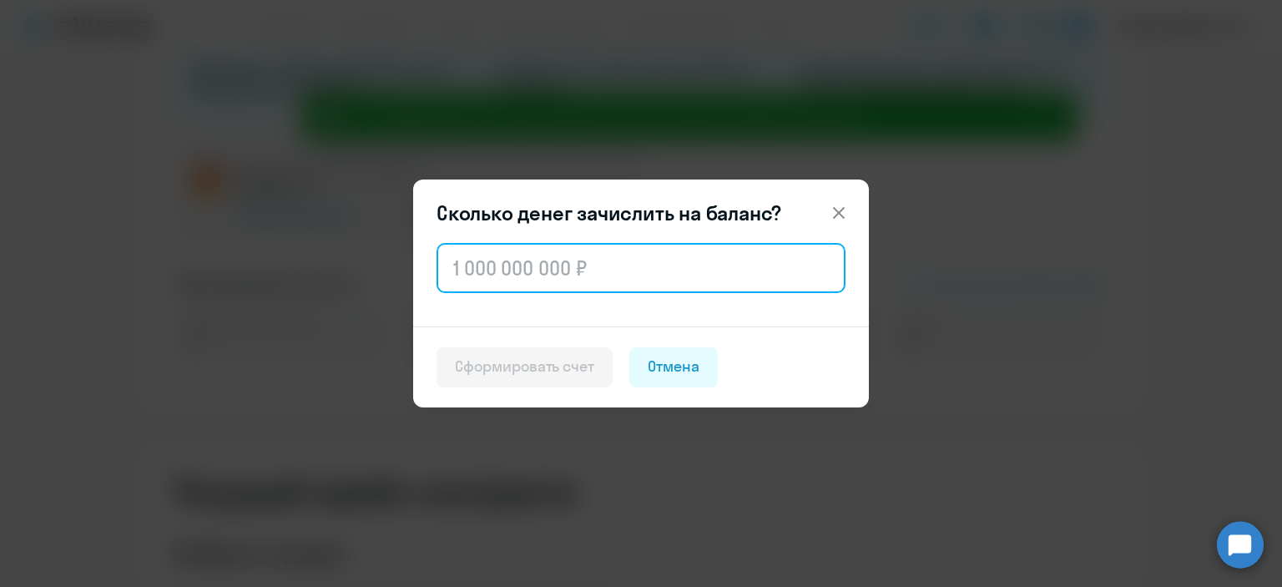
click at [499, 268] on input "text" at bounding box center [641, 268] width 409 height 50
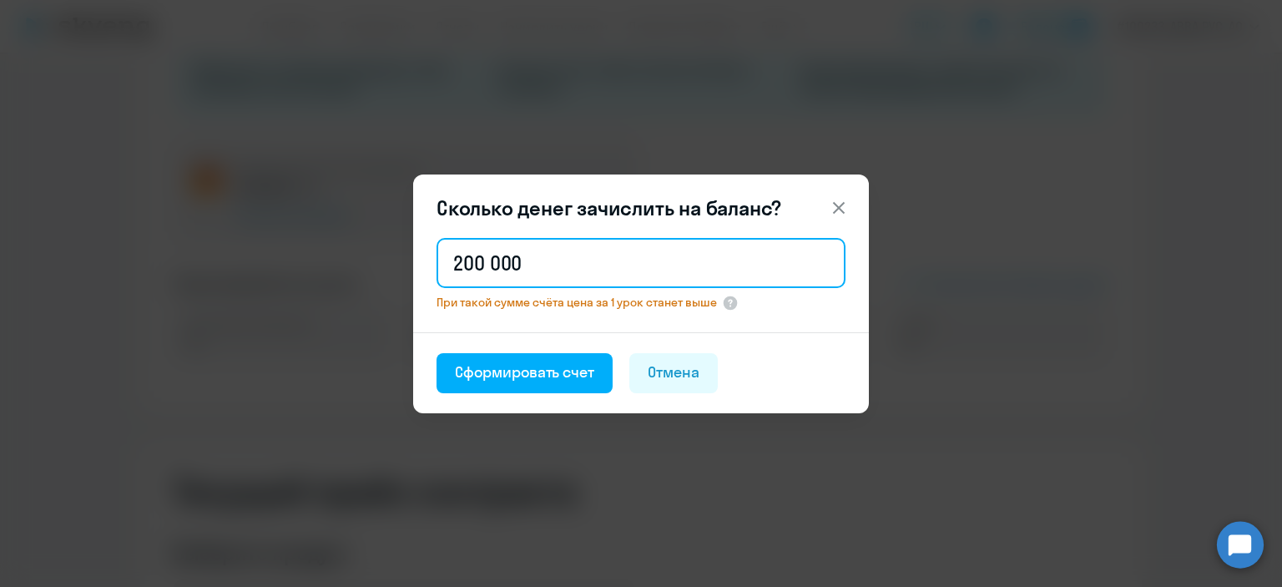
drag, startPoint x: 584, startPoint y: 259, endPoint x: 627, endPoint y: 280, distance: 47.4
click at [584, 259] on input "200 000" at bounding box center [641, 263] width 409 height 50
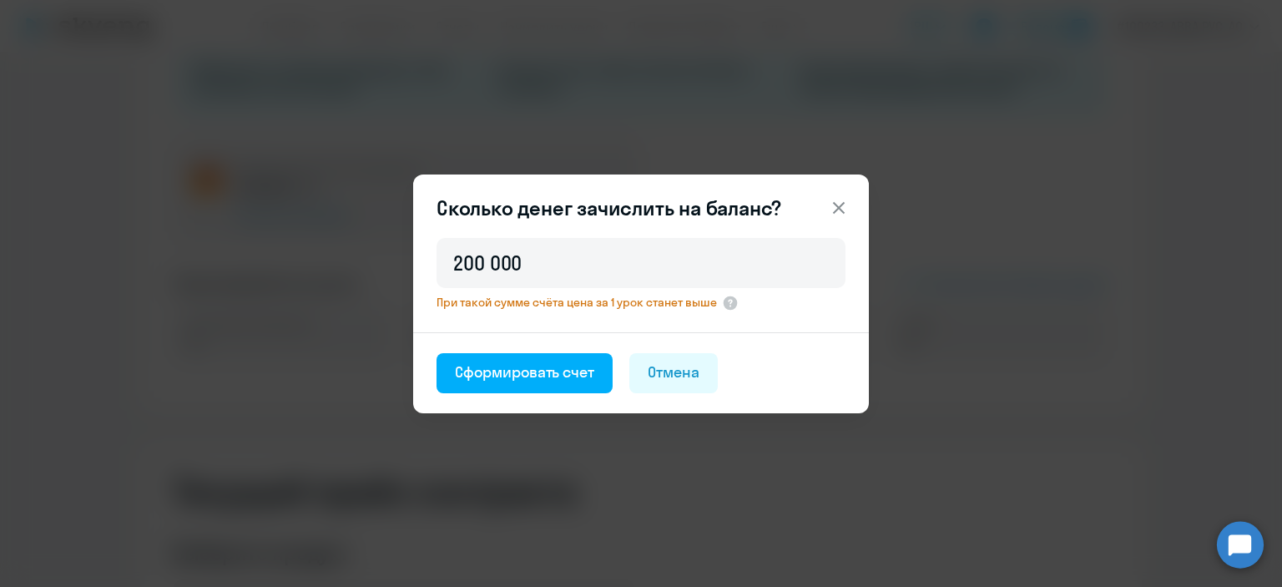
click at [771, 310] on p "При такой сумме счёта цена за 1 урок станет выше" at bounding box center [641, 304] width 409 height 18
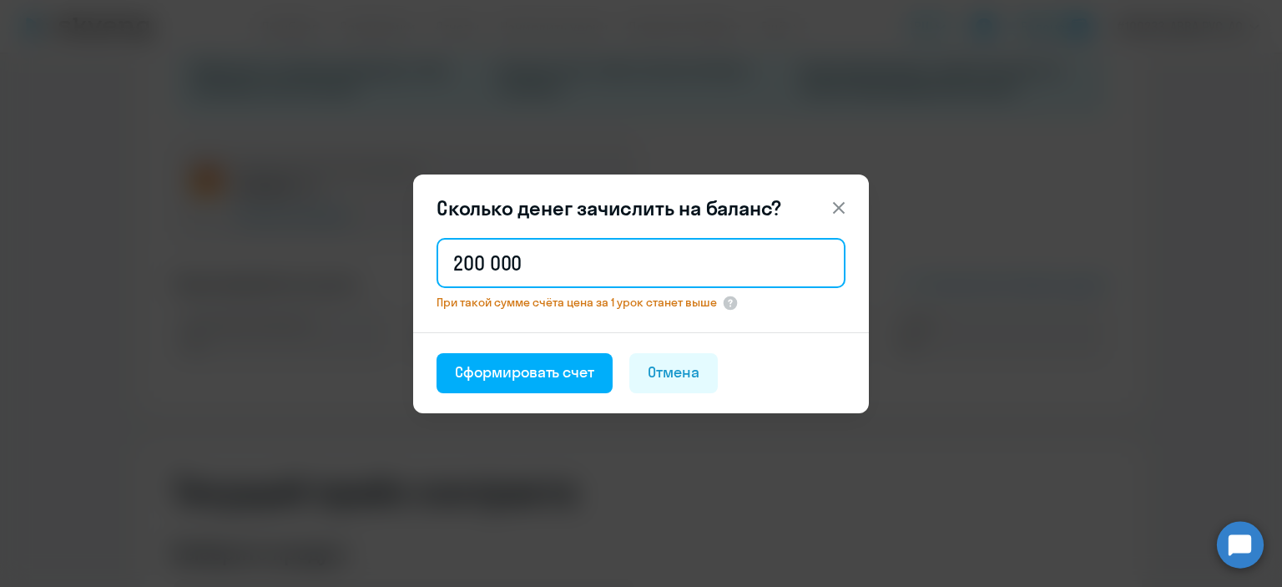
click at [470, 265] on input "200 000" at bounding box center [641, 263] width 409 height 50
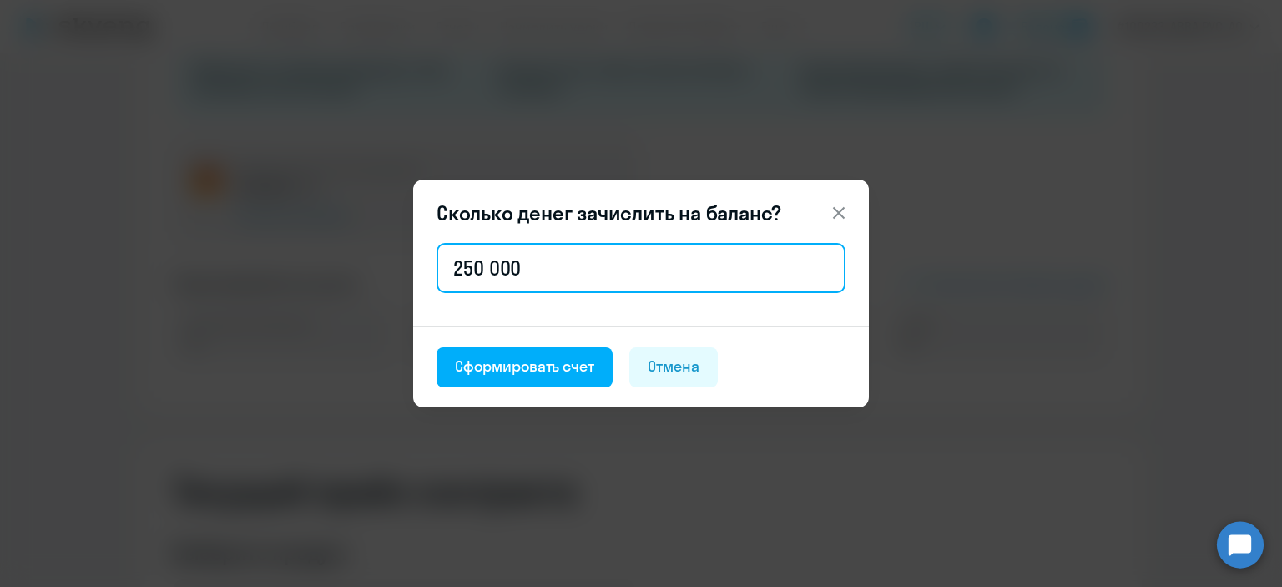
type input "250 000"
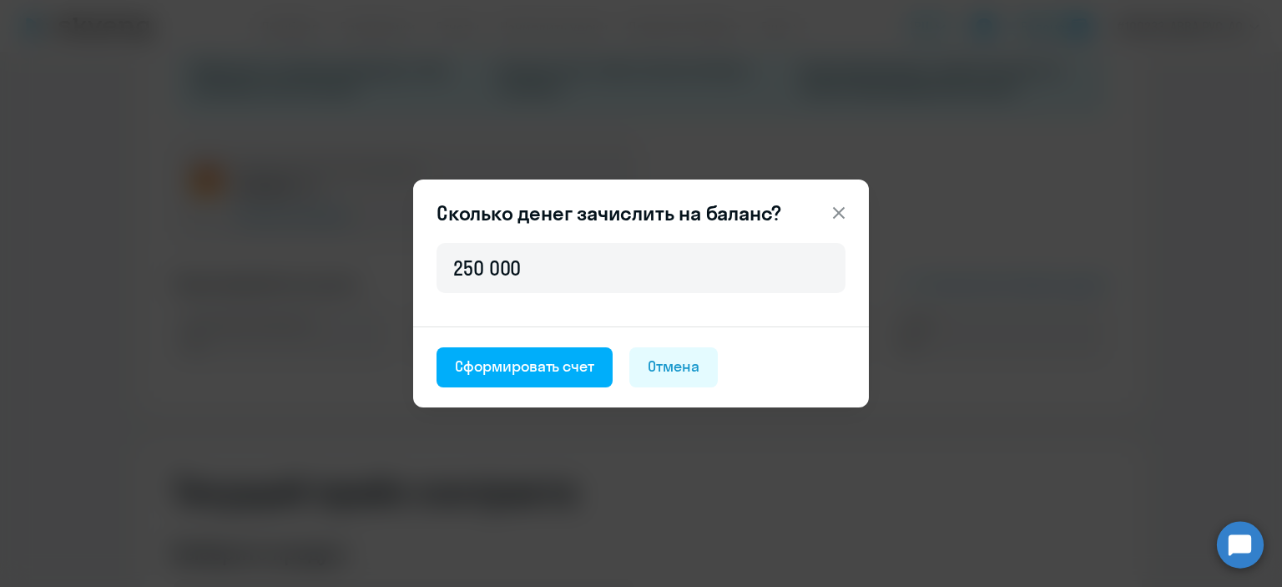
click at [857, 207] on header "Сколько денег зачислить на баланс?" at bounding box center [641, 213] width 456 height 27
click at [836, 210] on icon at bounding box center [839, 213] width 12 height 12
